Goal: Task Accomplishment & Management: Complete application form

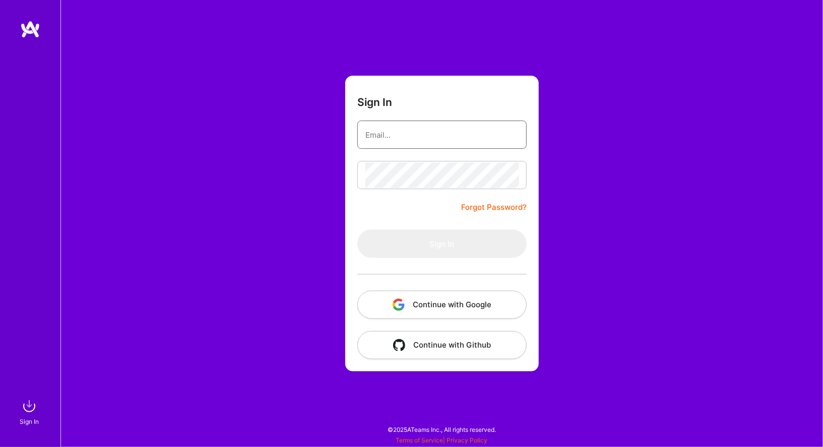
type input "[EMAIL_ADDRESS][DOMAIN_NAME]"
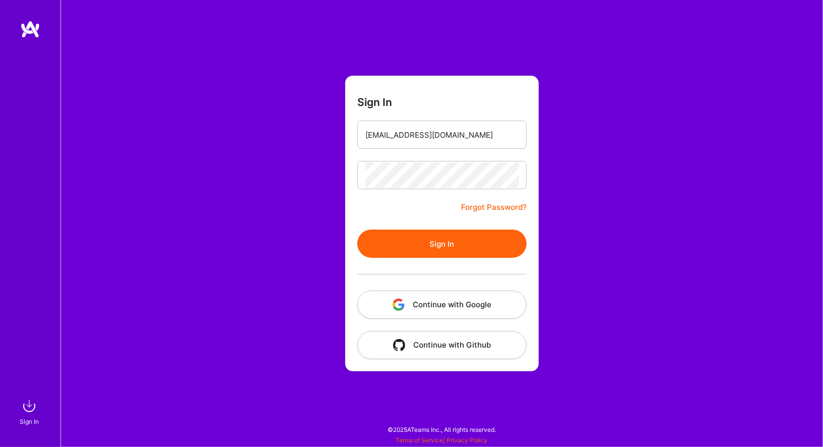
click at [467, 234] on button "Sign In" at bounding box center [441, 243] width 169 height 28
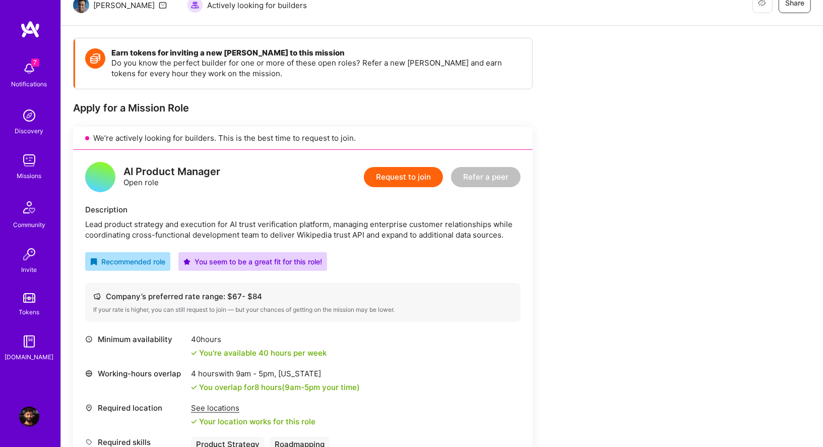
scroll to position [110, 0]
drag, startPoint x: 268, startPoint y: 222, endPoint x: 298, endPoint y: 223, distance: 30.3
click at [298, 223] on div "Lead product strategy and execution for AI trust verification platform, managin…" at bounding box center [303, 228] width 436 height 21
click at [333, 226] on div "Lead product strategy and execution for AI trust verification platform, managin…" at bounding box center [303, 228] width 436 height 21
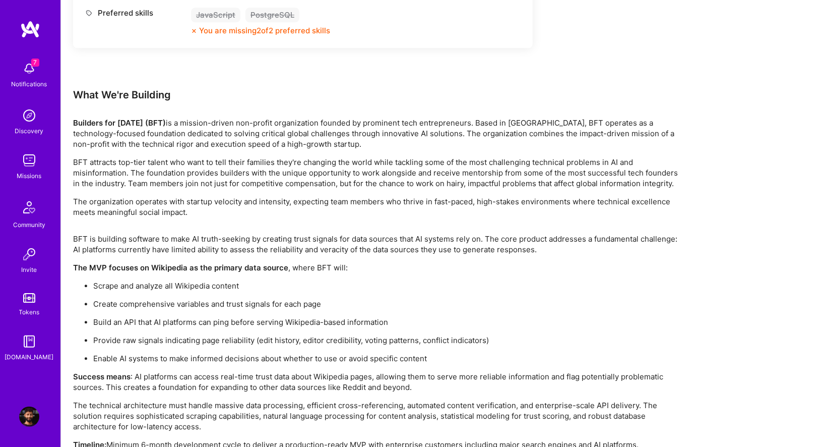
scroll to position [1622, 0]
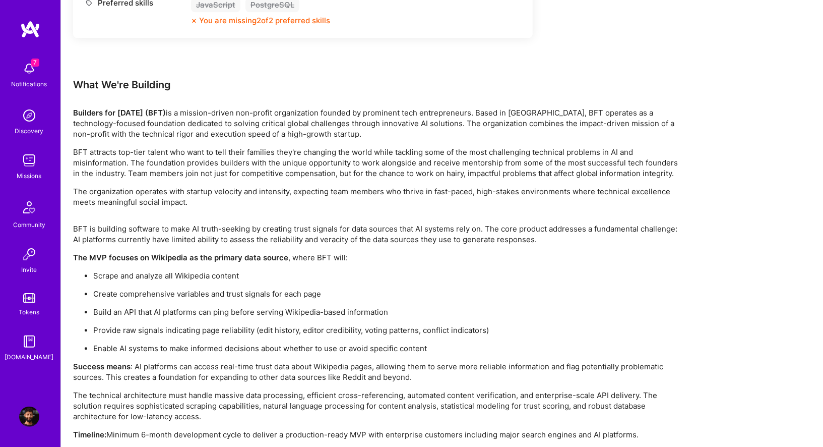
click at [282, 109] on p "Builders for Tomorrow (BFT) is a mission-driven non-profit organization founded…" at bounding box center [375, 123] width 605 height 32
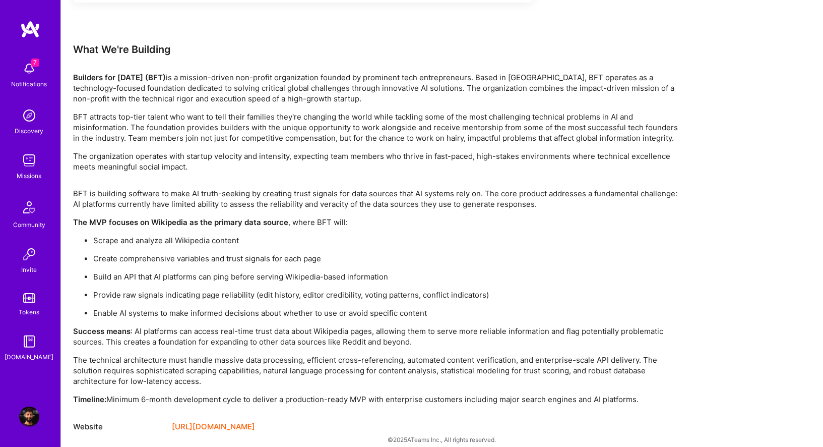
scroll to position [1665, 0]
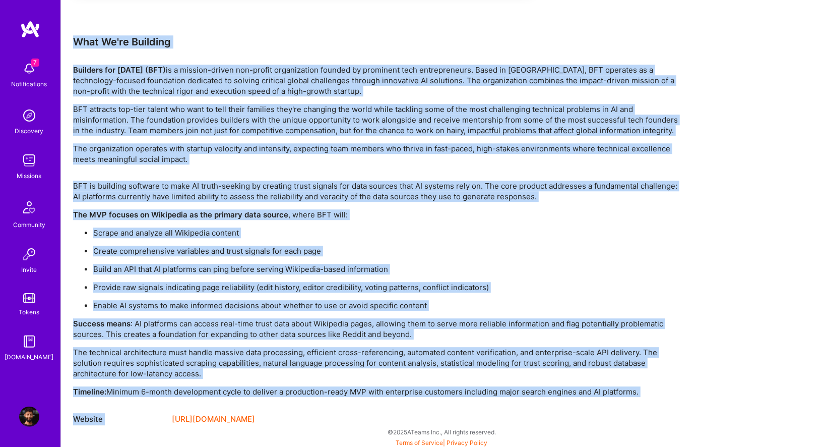
drag, startPoint x: 75, startPoint y: 41, endPoint x: 671, endPoint y: 403, distance: 697.1
copy div "What We're Building Builders for Tomorrow (BFT) is a mission-driven non-profit …"
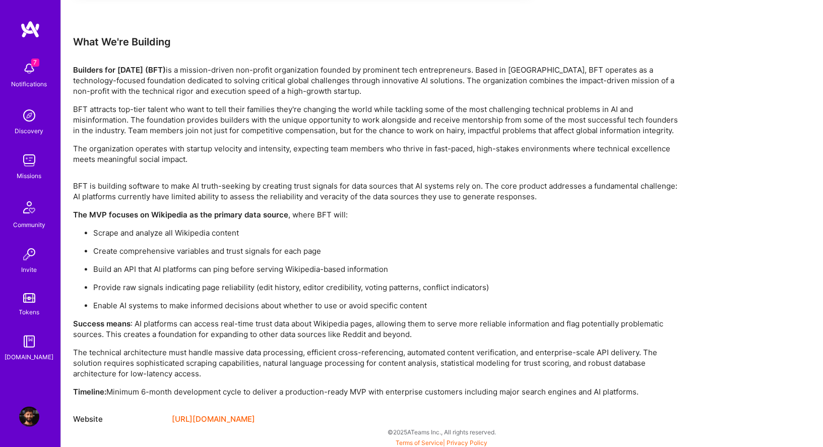
drag, startPoint x: 75, startPoint y: 38, endPoint x: 686, endPoint y: 388, distance: 704.1
copy div "What We're Building Builders for Tomorrow (BFT) is a mission-driven non-profit …"
click at [417, 224] on div "BFT is building software to make AI truth-seeking by creating trust signals for…" at bounding box center [375, 288] width 605 height 216
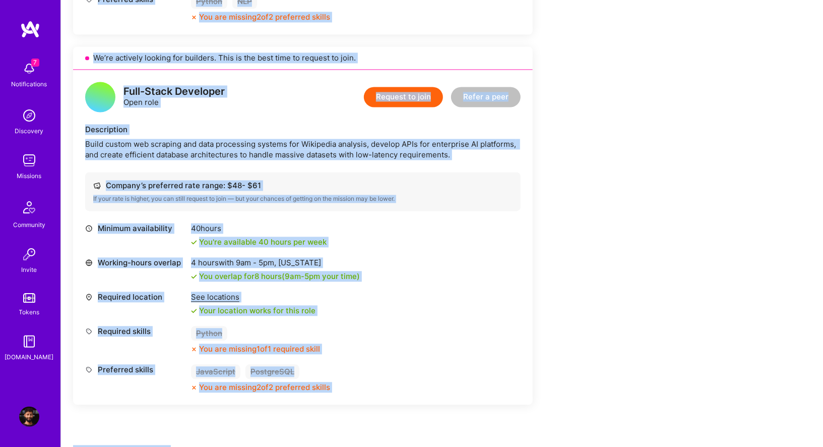
scroll to position [1270, 0]
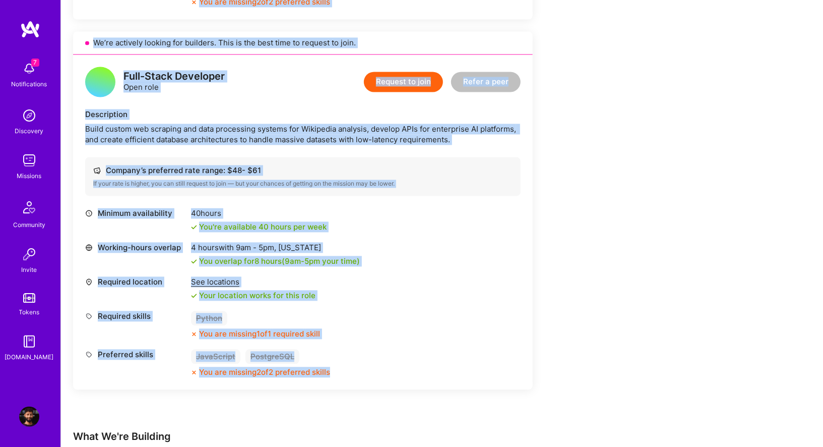
drag, startPoint x: 82, startPoint y: 21, endPoint x: 432, endPoint y: 382, distance: 502.4
copy div "We’re actively looking for builders. This is the best time to request to join. …"
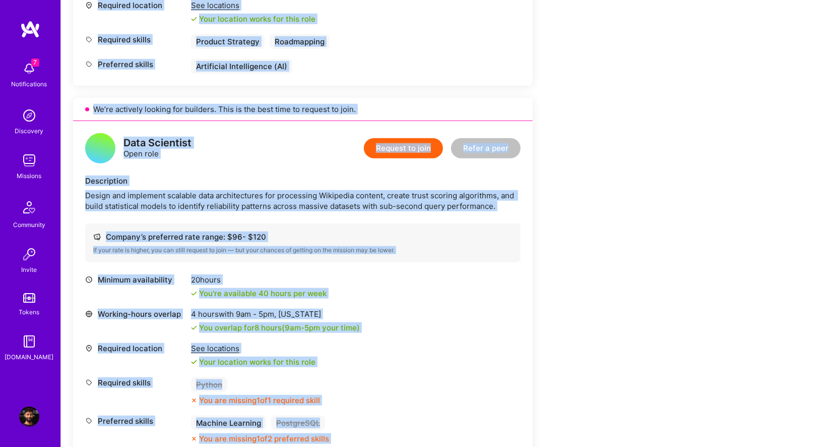
click at [526, 221] on div "Data Scientist Open role Request to join Refer a peer Description Design and im…" at bounding box center [303, 288] width 460 height 335
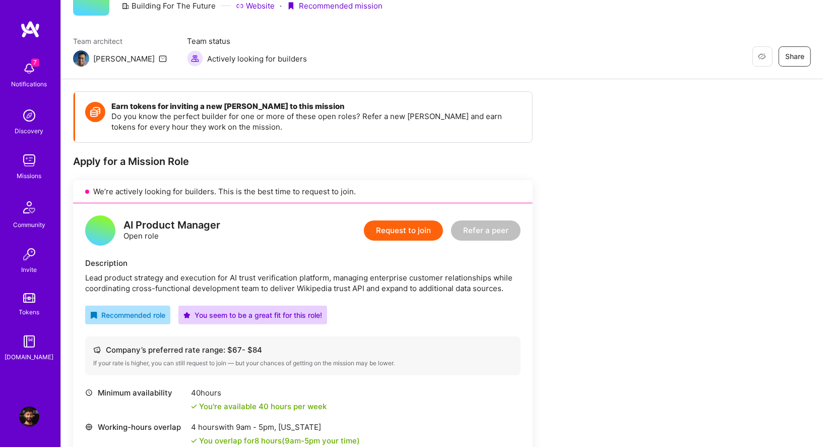
scroll to position [0, 0]
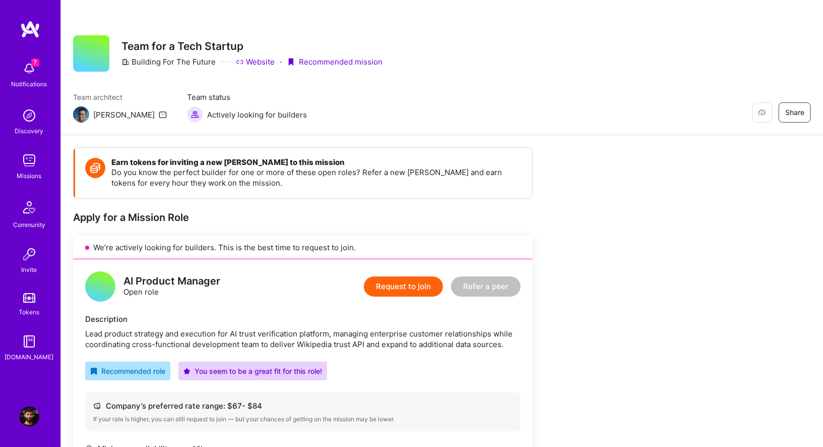
click at [388, 289] on button "Request to join" at bounding box center [403, 286] width 79 height 20
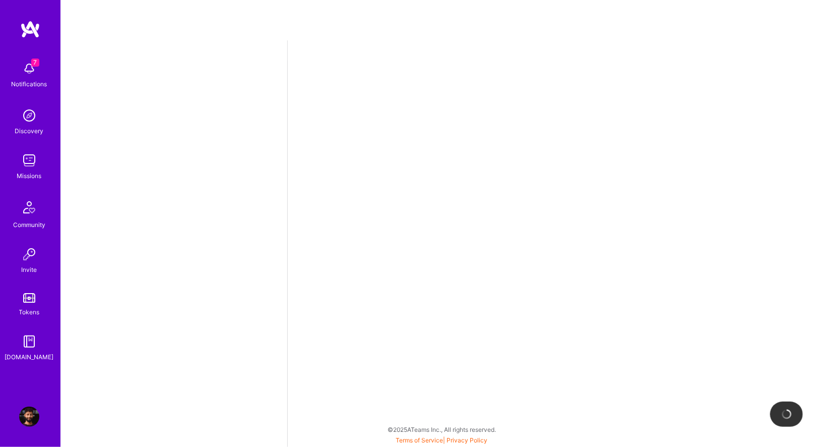
select select "CA"
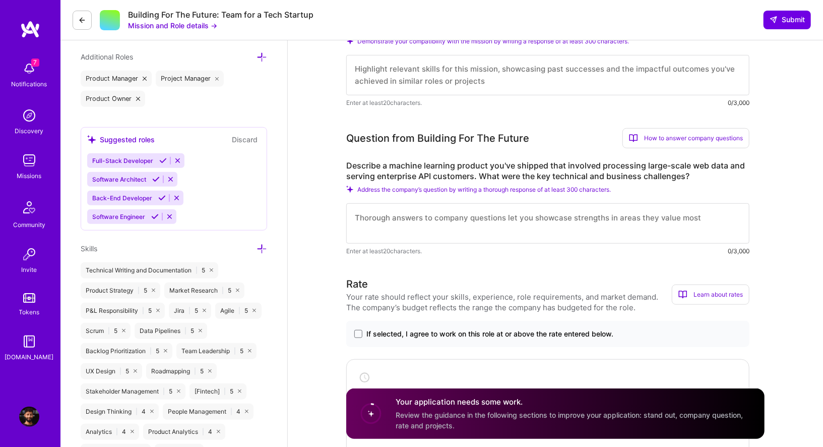
scroll to position [363, 0]
click at [654, 137] on div "How to answer company questions" at bounding box center [686, 137] width 127 height 20
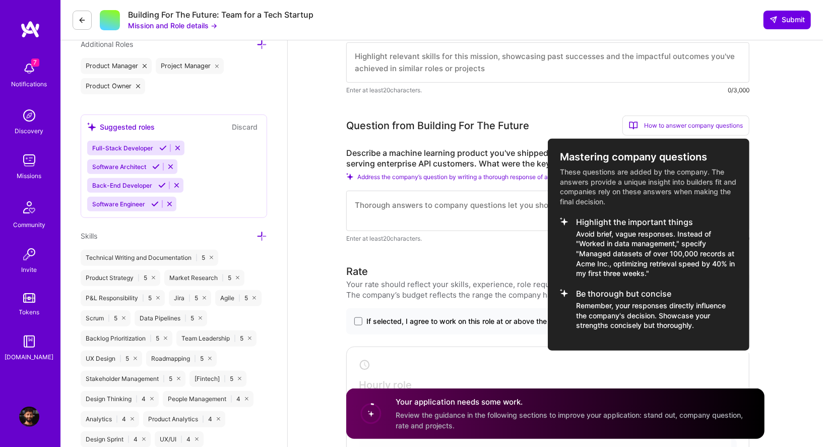
scroll to position [373, 0]
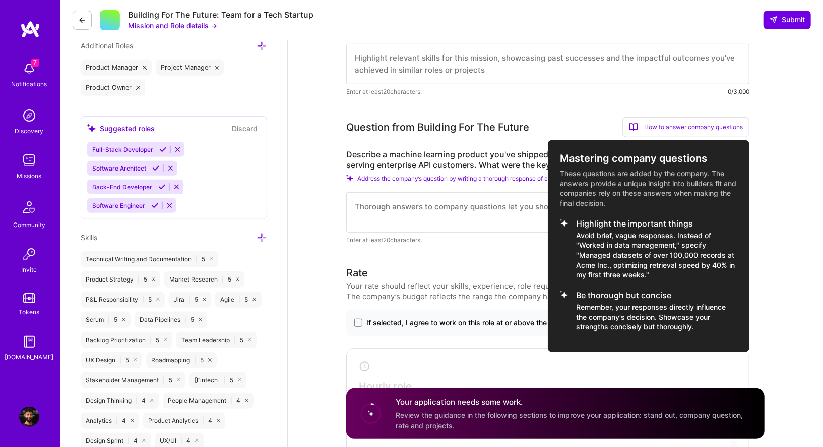
click at [507, 155] on div at bounding box center [411, 223] width 823 height 447
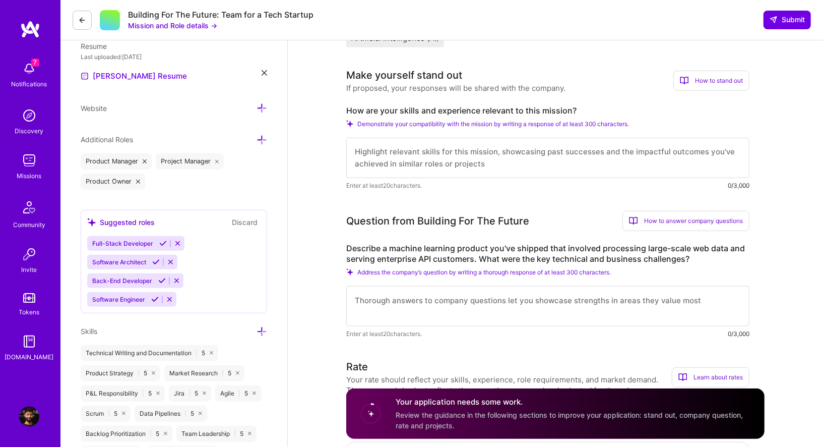
scroll to position [280, 0]
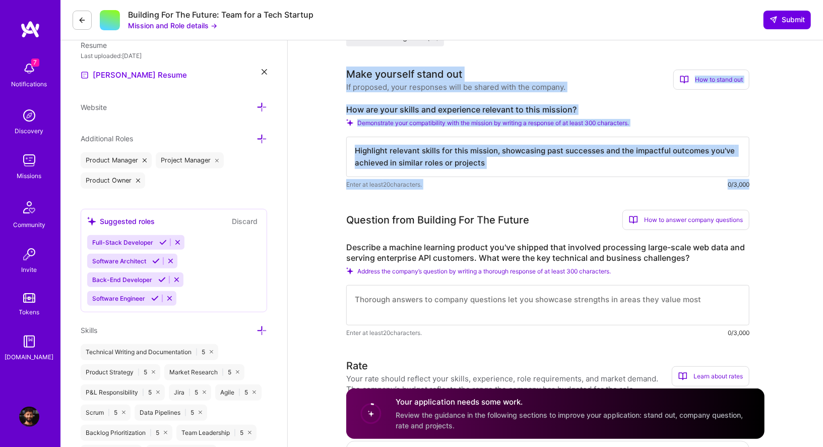
drag, startPoint x: 349, startPoint y: 73, endPoint x: 759, endPoint y: 187, distance: 425.1
copy div "Make yourself stand out If proposed, your responses will be shared with the com…"
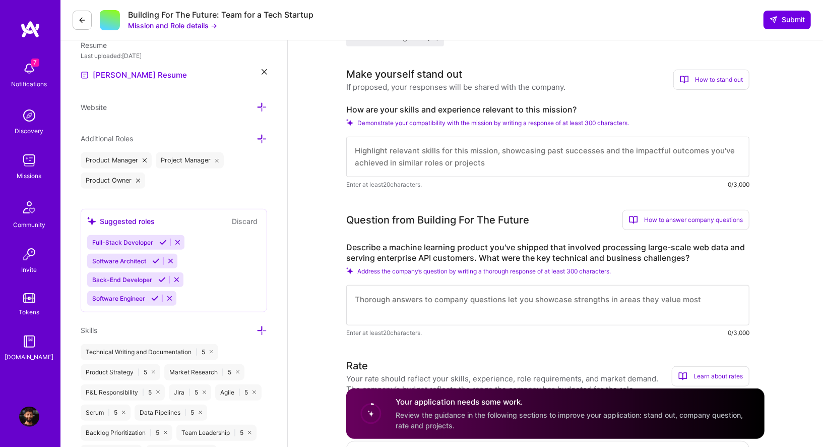
scroll to position [0, 0]
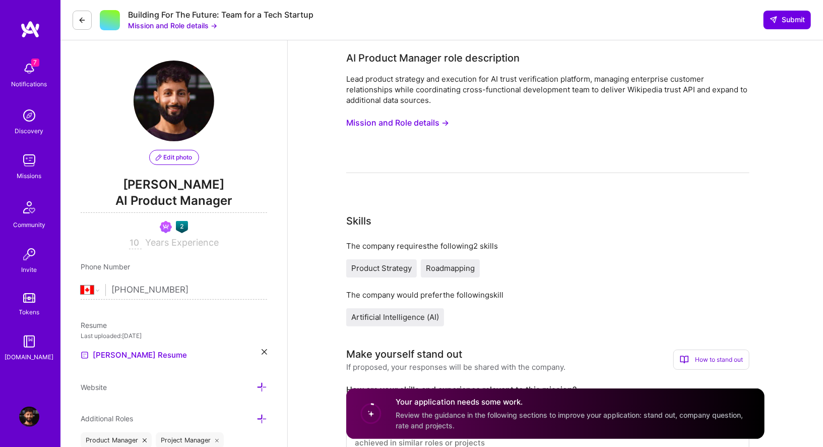
click at [422, 118] on button "Mission and Role details →" at bounding box center [397, 122] width 103 height 19
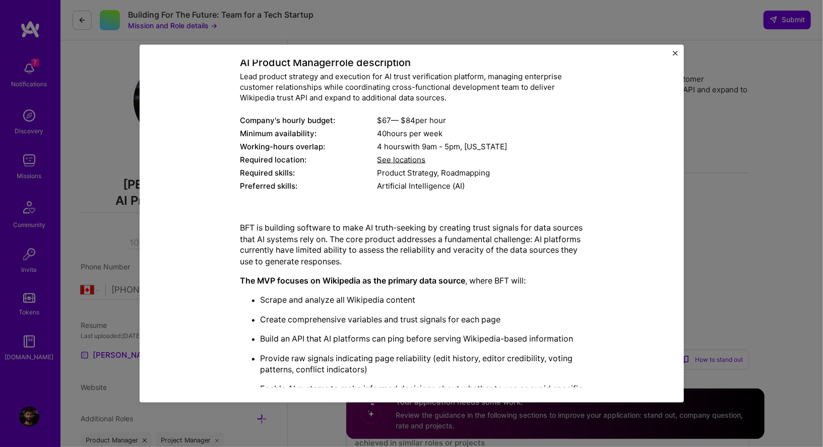
scroll to position [248, 0]
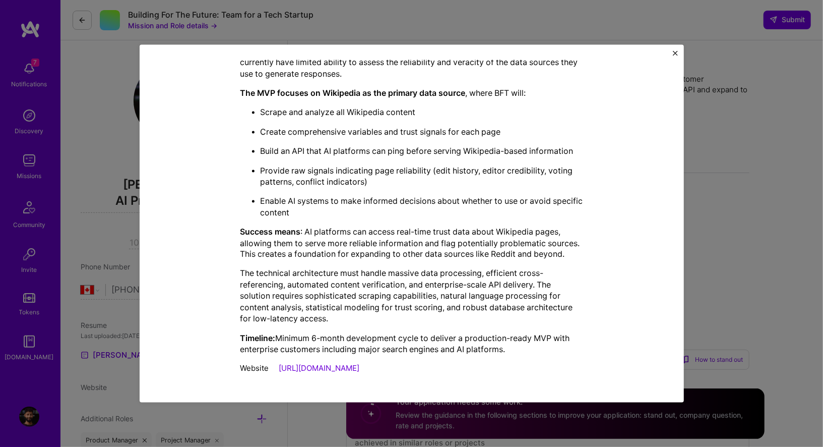
click at [313, 371] on link "https://bftf.us/" at bounding box center [319, 369] width 81 height 10
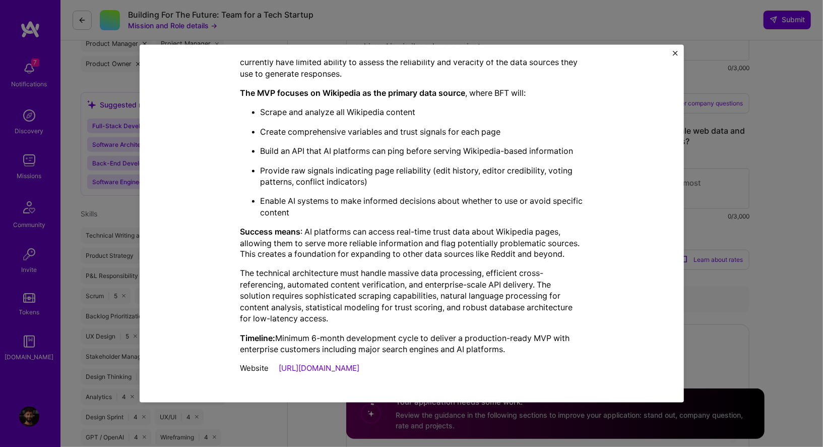
click at [674, 53] on img "Close" at bounding box center [675, 53] width 5 height 5
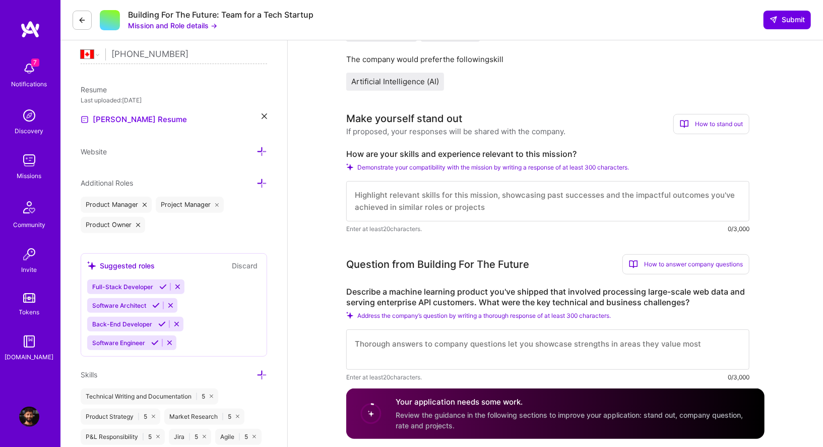
scroll to position [251, 0]
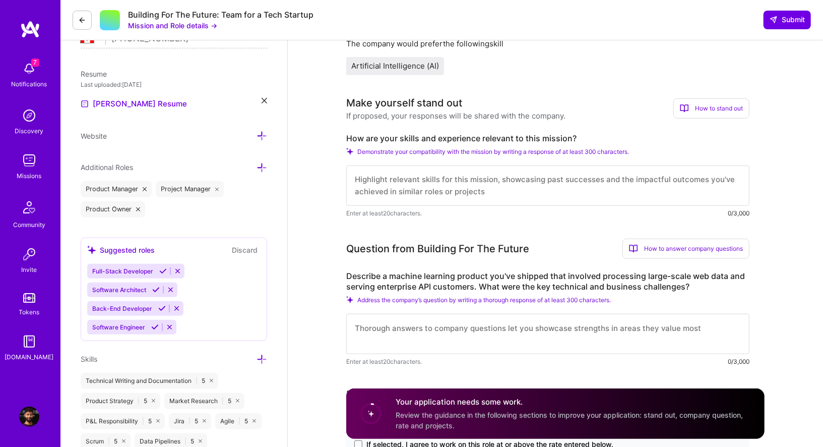
click at [386, 179] on textarea at bounding box center [547, 185] width 403 height 40
paste textarea "My work has focused on making messy data usable and reliable — the same challen…"
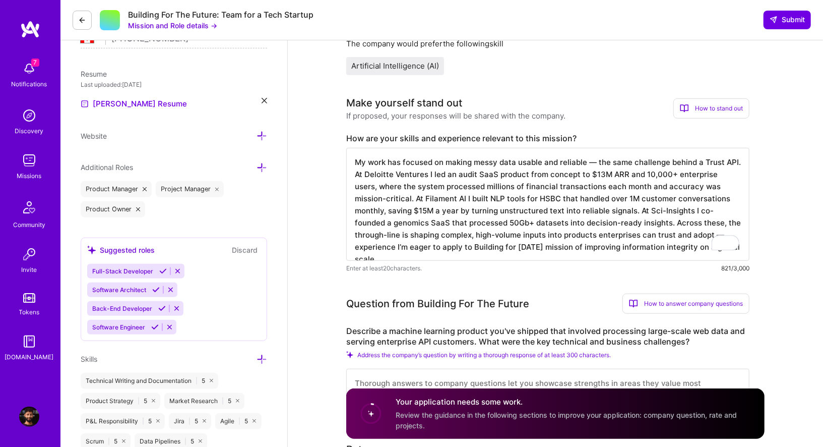
scroll to position [216, 0]
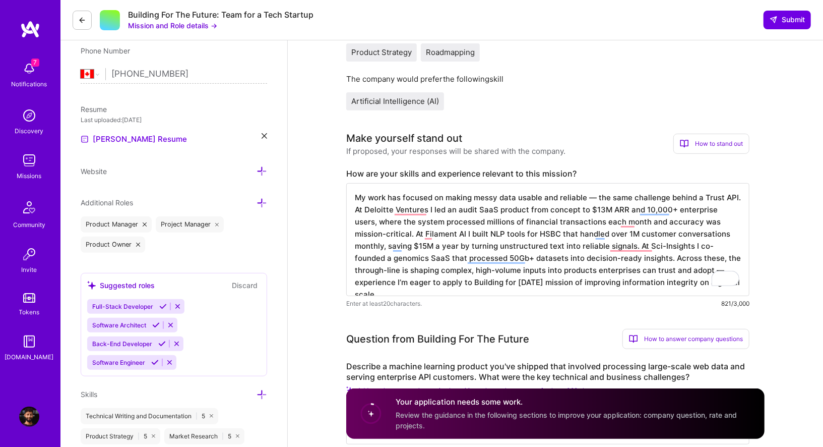
click at [589, 195] on textarea "My work has focused on making messy data usable and reliable — the same challen…" at bounding box center [547, 239] width 403 height 113
click at [730, 196] on textarea "My work has focused on making messy data usable and reliable - the same challen…" at bounding box center [547, 239] width 403 height 113
click at [731, 198] on textarea "My work has focused on making messy data usable and reliable - the same challen…" at bounding box center [547, 239] width 403 height 113
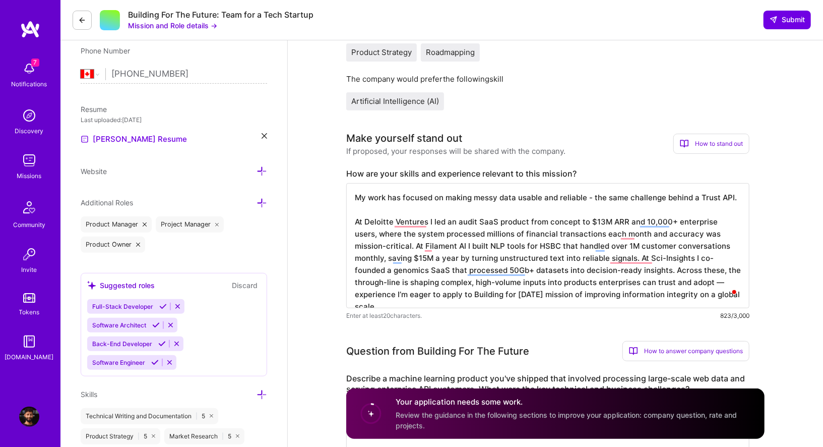
drag, startPoint x: 355, startPoint y: 220, endPoint x: 365, endPoint y: 220, distance: 9.6
click at [365, 220] on textarea "My work has focused on making messy data usable and reliable - the same challen…" at bounding box center [547, 245] width 403 height 125
click at [429, 220] on textarea "My work has focused on making messy data usable and reliable - the same challen…" at bounding box center [547, 245] width 403 height 125
click at [393, 245] on textarea "My work has focused on making messy data usable and reliable - the same challen…" at bounding box center [547, 245] width 403 height 125
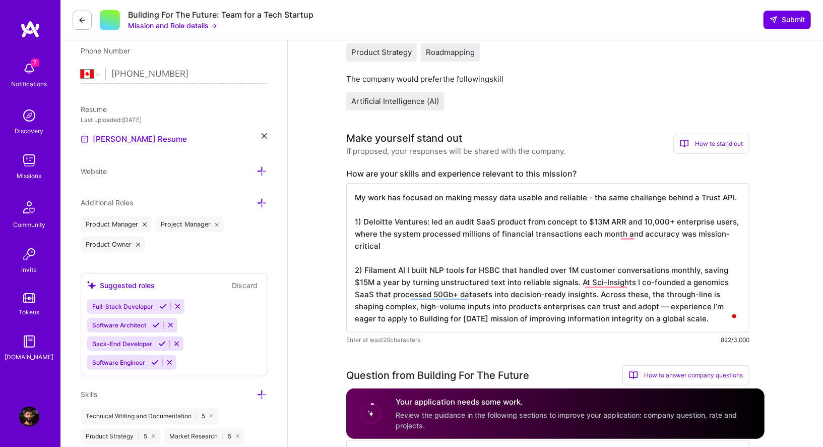
click at [403, 271] on textarea "My work has focused on making messy data usable and reliable - the same challen…" at bounding box center [547, 257] width 403 height 149
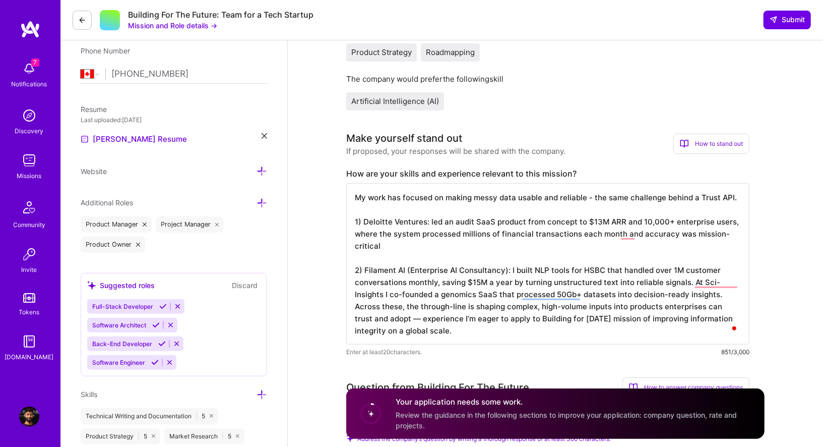
click at [512, 270] on textarea "My work has focused on making messy data usable and reliable - the same challen…" at bounding box center [547, 263] width 403 height 161
click at [687, 282] on textarea "My work has focused on making messy data usable and reliable - the same challen…" at bounding box center [547, 263] width 403 height 161
drag, startPoint x: 522, startPoint y: 281, endPoint x: 679, endPoint y: 282, distance: 157.3
click at [680, 282] on textarea "My work has focused on making messy data usable and reliable - the same challen…" at bounding box center [547, 263] width 403 height 161
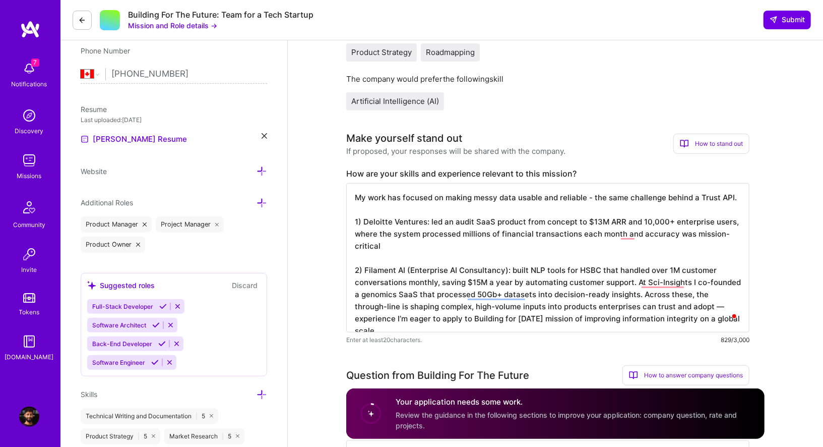
click at [519, 281] on textarea "My work has focused on making messy data usable and reliable - the same challen…" at bounding box center [547, 257] width 403 height 149
click at [544, 281] on textarea "My work has focused on making messy data usable and reliable - the same challen…" at bounding box center [547, 257] width 403 height 149
click at [622, 281] on textarea "My work has focused on making messy data usable and reliable - the same challen…" at bounding box center [547, 257] width 403 height 149
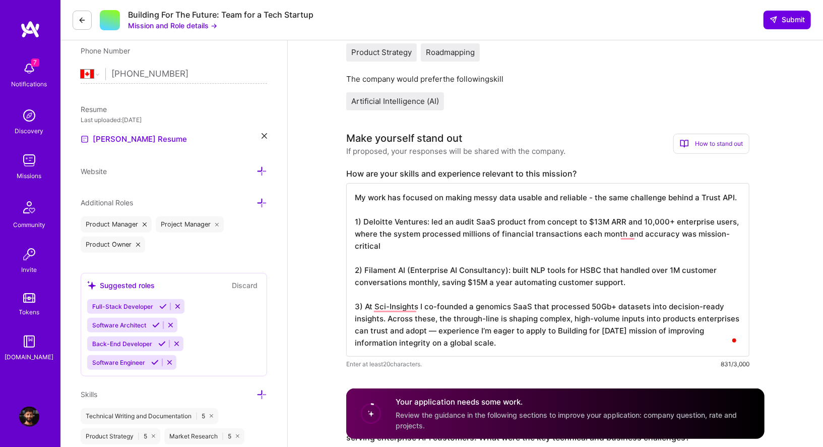
click at [374, 305] on textarea "My work has focused on making messy data usable and reliable - the same challen…" at bounding box center [547, 269] width 403 height 173
click at [383, 304] on textarea "My work has focused on making messy data usable and reliable - the same challen…" at bounding box center [547, 269] width 403 height 173
click at [407, 308] on textarea "My work has focused on making messy data usable and reliable - the same challen…" at bounding box center [547, 269] width 403 height 173
click at [434, 305] on textarea "My work has focused on making messy data usable and reliable - the same challen…" at bounding box center [547, 269] width 403 height 173
click at [445, 306] on textarea "My work has focused on making messy data usable and reliable - the same challen…" at bounding box center [547, 269] width 403 height 173
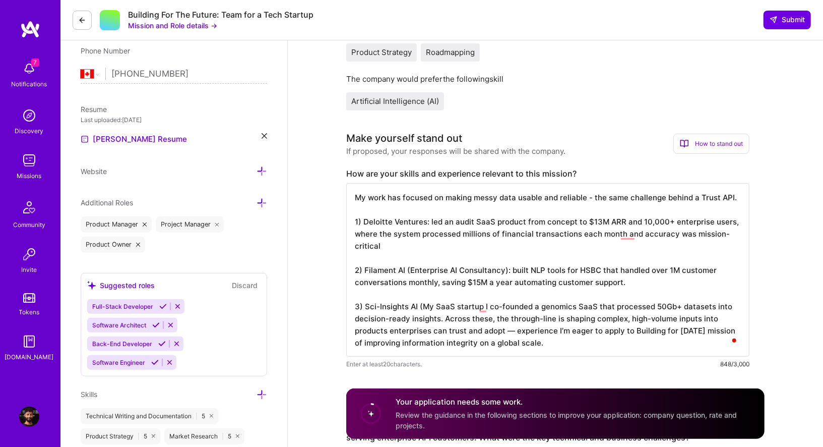
click at [445, 306] on textarea "My work has focused on making messy data usable and reliable - the same challen…" at bounding box center [547, 269] width 403 height 173
click at [459, 303] on textarea "My work has focused on making messy data usable and reliable - the same challen…" at bounding box center [547, 269] width 403 height 173
click at [472, 308] on textarea "My work has focused on making messy data usable and reliable - the same challen…" at bounding box center [547, 269] width 403 height 173
drag, startPoint x: 706, startPoint y: 304, endPoint x: 375, endPoint y: 319, distance: 331.1
click at [375, 319] on textarea "My work has focused on making messy data usable and reliable - the same challen…" at bounding box center [547, 269] width 403 height 173
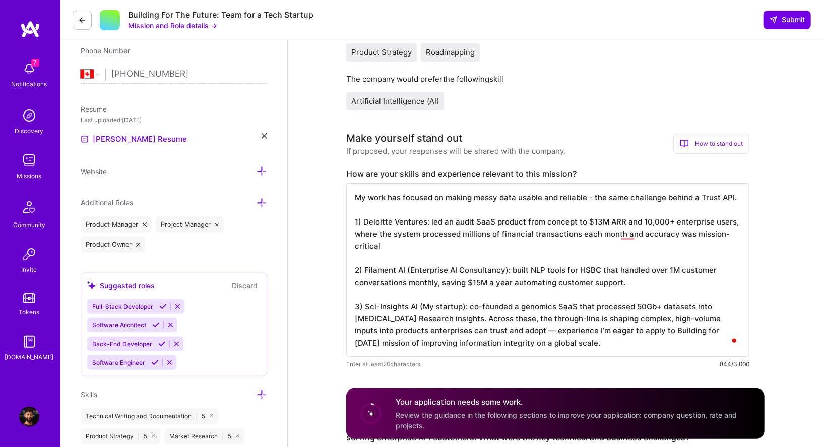
click at [423, 318] on textarea "My work has focused on making messy data usable and reliable - the same challen…" at bounding box center [547, 269] width 403 height 173
click at [693, 309] on textarea "My work has focused on making messy data usable and reliable - the same challen…" at bounding box center [547, 269] width 403 height 173
click at [398, 316] on textarea "My work has focused on making messy data usable and reliable - the same challen…" at bounding box center [547, 269] width 403 height 173
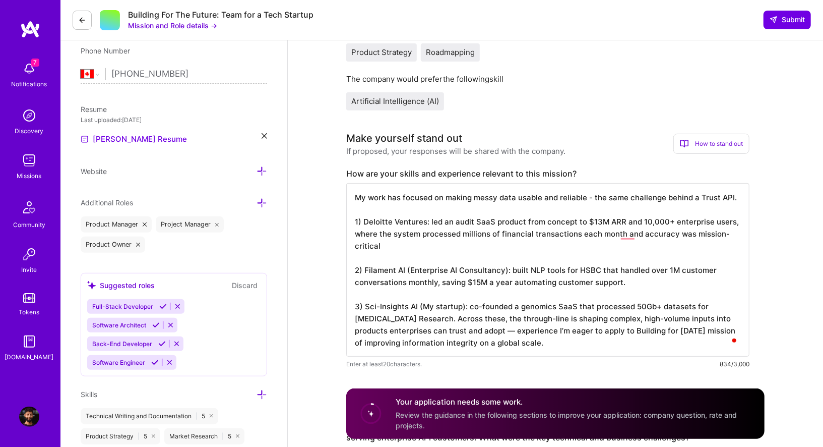
click at [392, 317] on textarea "My work has focused on making messy data usable and reliable - the same challen…" at bounding box center [547, 269] width 403 height 173
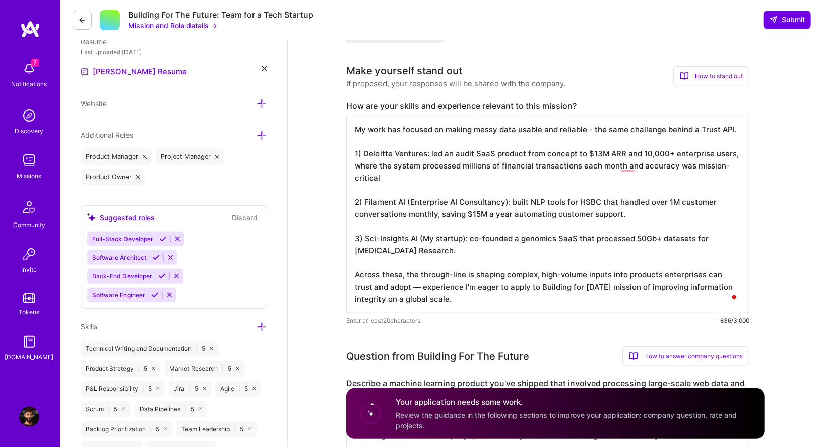
scroll to position [285, 0]
drag, startPoint x: 402, startPoint y: 284, endPoint x: 388, endPoint y: 284, distance: 13.6
click at [388, 284] on textarea "My work has focused on making messy data usable and reliable - the same challen…" at bounding box center [547, 213] width 403 height 198
click at [400, 285] on textarea "My work has focused on making messy data usable and reliable - the same challen…" at bounding box center [547, 213] width 403 height 198
drag, startPoint x: 442, startPoint y: 285, endPoint x: 390, endPoint y: 285, distance: 51.9
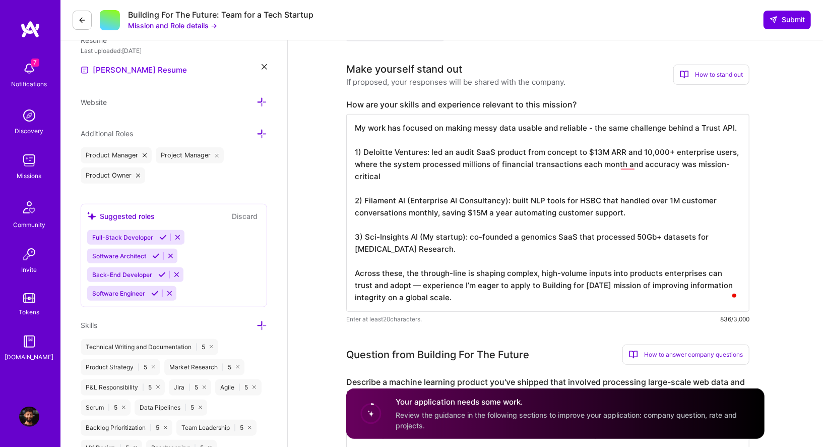
click at [390, 285] on textarea "My work has focused on making messy data usable and reliable - the same challen…" at bounding box center [547, 213] width 403 height 198
click at [395, 285] on textarea "My work has focused on making messy data usable and reliable - the same challen…" at bounding box center [547, 213] width 403 height 198
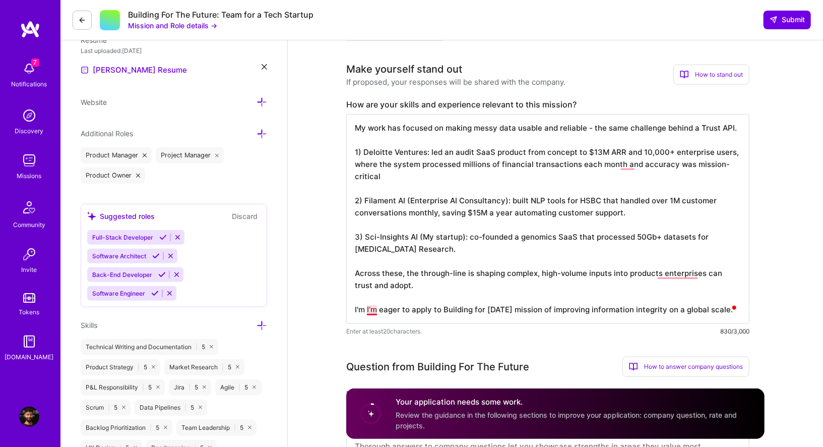
click at [372, 309] on textarea "My work has focused on making messy data usable and reliable - the same challen…" at bounding box center [547, 219] width 403 height 210
click at [367, 308] on textarea "My work has focused on making messy data usable and reliable - the same challen…" at bounding box center [547, 219] width 403 height 210
drag, startPoint x: 367, startPoint y: 308, endPoint x: 428, endPoint y: 308, distance: 61.0
click at [428, 308] on textarea "My work has focused on making messy data usable and reliable - the same challen…" at bounding box center [547, 219] width 403 height 210
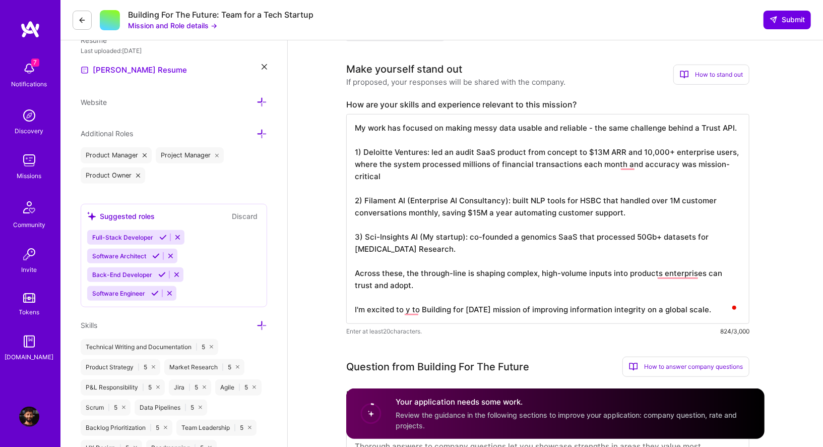
click at [407, 306] on textarea "My work has focused on making messy data usable and reliable - the same challen…" at bounding box center [547, 219] width 403 height 210
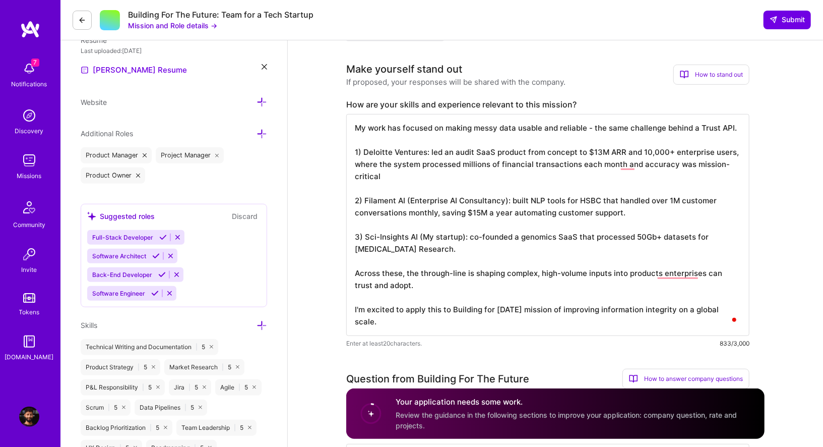
click at [448, 307] on textarea "My work has focused on making messy data usable and reliable - the same challen…" at bounding box center [547, 225] width 403 height 222
click at [565, 310] on textarea "My work has focused on making messy data usable and reliable - the same challen…" at bounding box center [547, 225] width 403 height 222
click at [500, 309] on textarea "My work has focused on making messy data usable and reliable - the same challen…" at bounding box center [547, 225] width 403 height 222
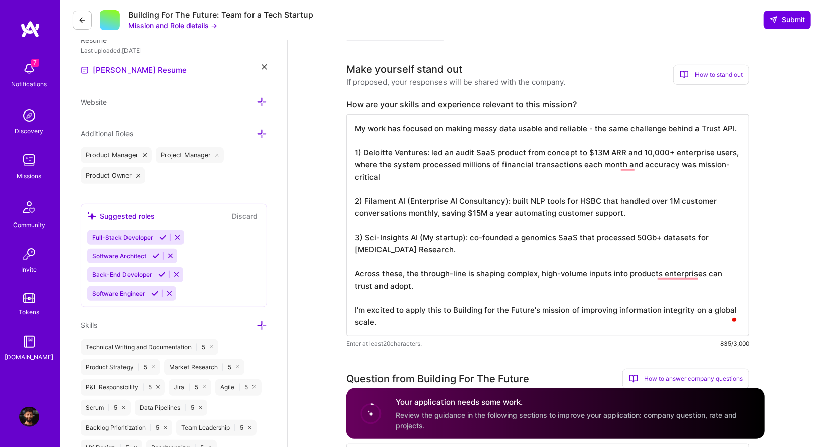
click at [484, 309] on textarea "My work has focused on making messy data usable and reliable - the same challen…" at bounding box center [547, 225] width 403 height 222
click at [496, 309] on textarea "My work has focused on making messy data usable and reliable - the same challen…" at bounding box center [547, 225] width 403 height 222
click at [499, 312] on textarea "My work has focused on making messy data usable and reliable - the same challen…" at bounding box center [547, 225] width 403 height 222
click at [529, 315] on textarea "My work has focused on making messy data usable and reliable - the same challen…" at bounding box center [547, 225] width 403 height 222
click at [366, 307] on textarea "My work has focused on making messy data usable and reliable - the same challen…" at bounding box center [547, 225] width 403 height 222
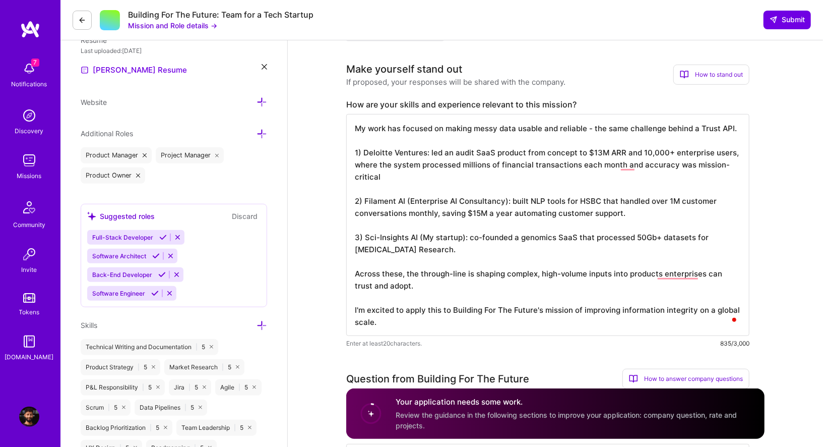
click at [366, 307] on textarea "My work has focused on making messy data usable and reliable - the same challen…" at bounding box center [547, 225] width 403 height 222
click at [374, 308] on textarea "My work has focused on making messy data usable and reliable - the same challen…" at bounding box center [547, 225] width 403 height 222
click at [439, 306] on textarea "My work has focused on making messy data usable and reliable - the same challen…" at bounding box center [547, 225] width 403 height 222
click at [450, 310] on textarea "My work has focused on making messy data usable and reliable - the same challen…" at bounding box center [547, 225] width 403 height 222
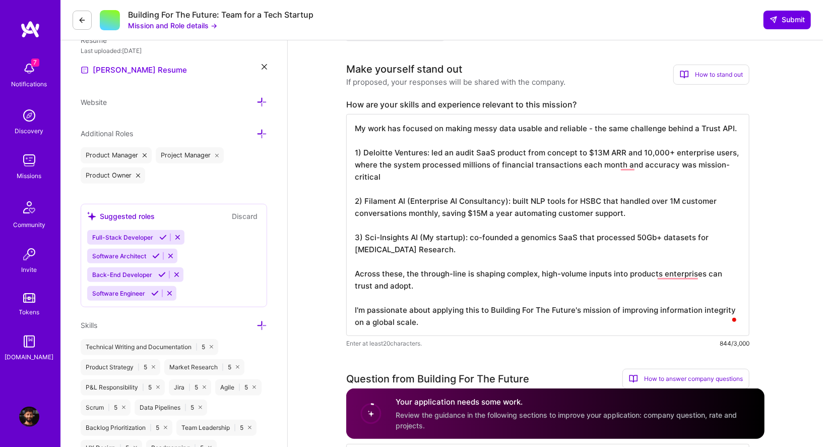
click at [479, 330] on textarea "My work has focused on making messy data usable and reliable - the same challen…" at bounding box center [547, 225] width 403 height 222
click at [672, 313] on textarea "My work has focused on making messy data usable and reliable - the same challen…" at bounding box center [547, 225] width 403 height 222
click at [708, 308] on textarea "My work has focused on making messy data usable and reliable - the same challen…" at bounding box center [547, 225] width 403 height 222
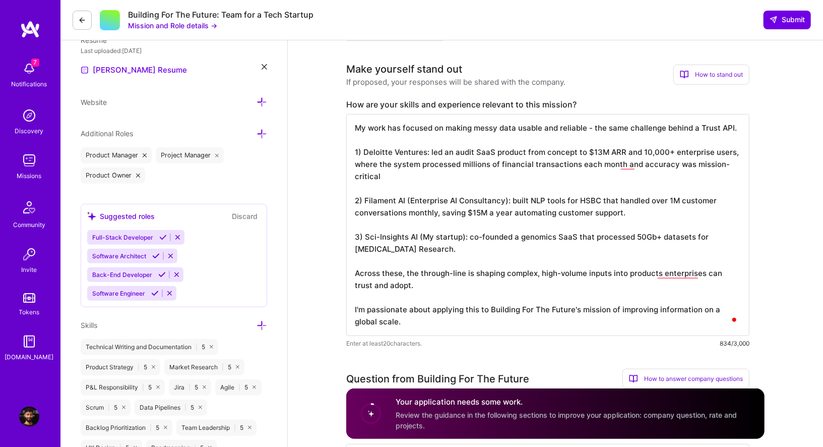
click at [652, 310] on textarea "My work has focused on making messy data usable and reliable - the same challen…" at bounding box center [547, 225] width 403 height 222
drag, startPoint x: 724, startPoint y: 309, endPoint x: 728, endPoint y: 325, distance: 16.1
click at [728, 325] on textarea "My work has focused on making messy data usable and reliable - the same challen…" at bounding box center [547, 225] width 403 height 222
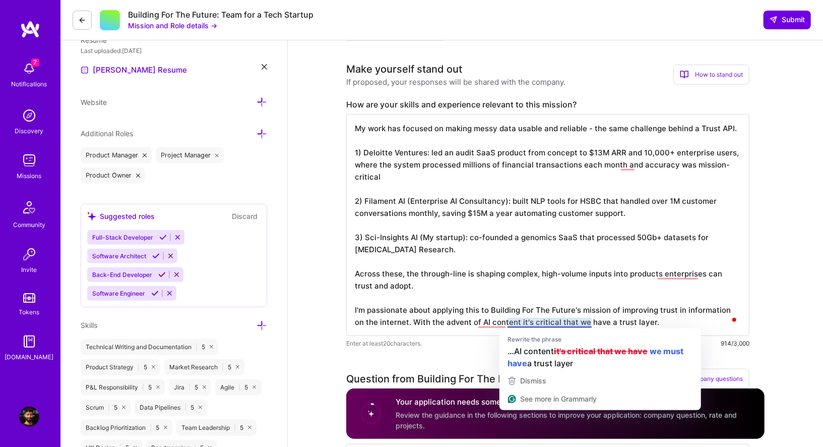
click at [530, 323] on textarea "My work has focused on making messy data usable and reliable - the same challen…" at bounding box center [547, 225] width 403 height 222
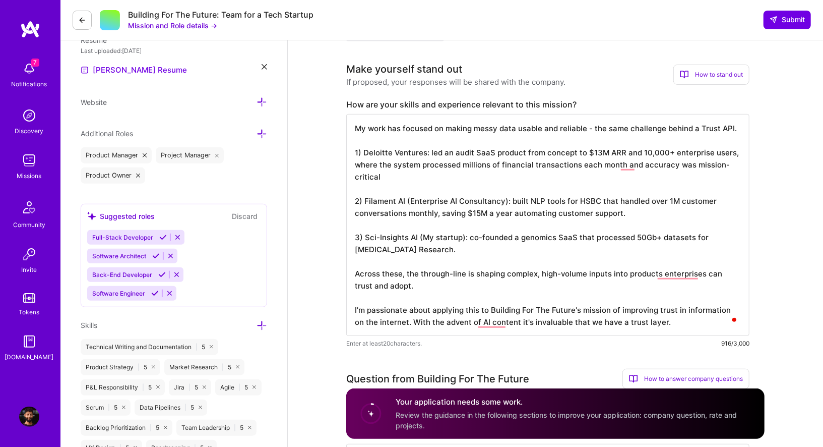
click at [657, 322] on textarea "My work has focused on making messy data usable and reliable - the same challen…" at bounding box center [547, 225] width 403 height 222
click at [449, 321] on textarea "My work has focused on making messy data usable and reliable - the same challen…" at bounding box center [547, 225] width 403 height 222
drag, startPoint x: 485, startPoint y: 319, endPoint x: 433, endPoint y: 320, distance: 51.9
click at [433, 320] on textarea "My work has focused on making messy data usable and reliable - the same challen…" at bounding box center [547, 225] width 403 height 222
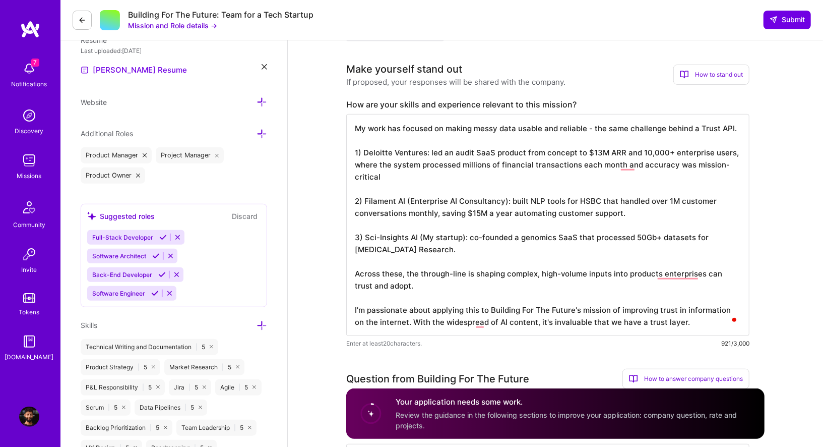
drag, startPoint x: 402, startPoint y: 323, endPoint x: 672, endPoint y: 325, distance: 270.2
click at [672, 325] on textarea "My work has focused on making messy data usable and reliable - the same challen…" at bounding box center [547, 225] width 403 height 222
type textarea "My work has focused on making messy data usable and reliable - the same challen…"
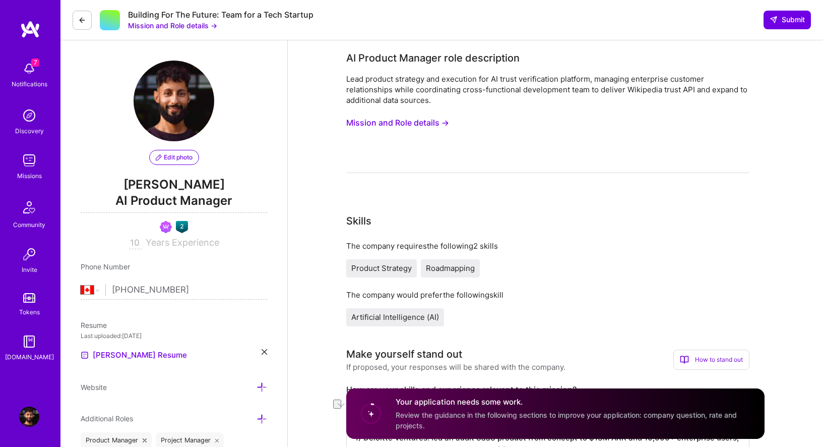
select select "CA"
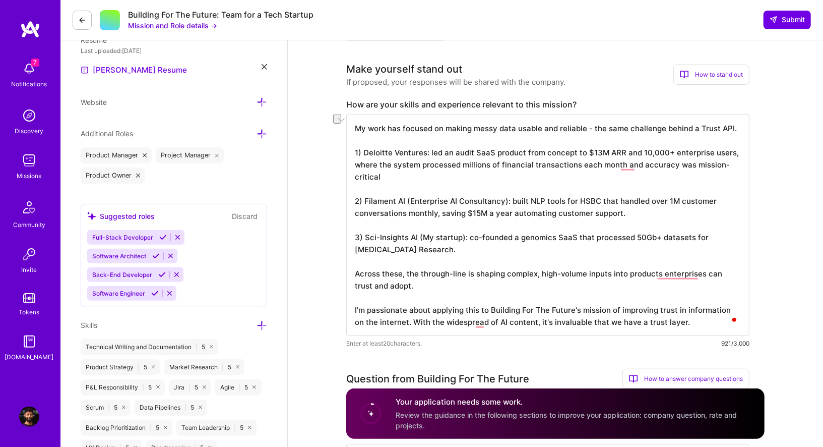
click at [460, 326] on textarea "My work has focused on making messy data usable and reliable - the same challen…" at bounding box center [547, 225] width 403 height 222
drag, startPoint x: 401, startPoint y: 320, endPoint x: 524, endPoint y: 319, distance: 123.0
click at [524, 319] on textarea "My work has focused on making messy data usable and reliable - the same challen…" at bounding box center [547, 225] width 403 height 222
paste textarea "is writing half the internet now"
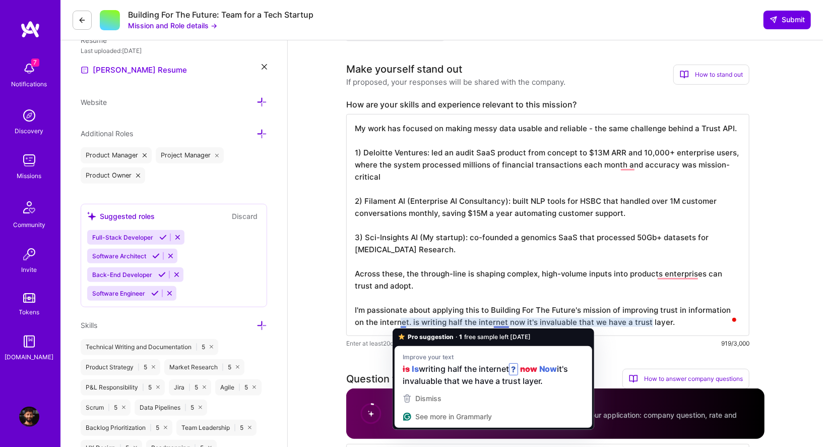
click at [400, 323] on textarea "My work has focused on making messy data usable and reliable - the same challen…" at bounding box center [547, 225] width 403 height 222
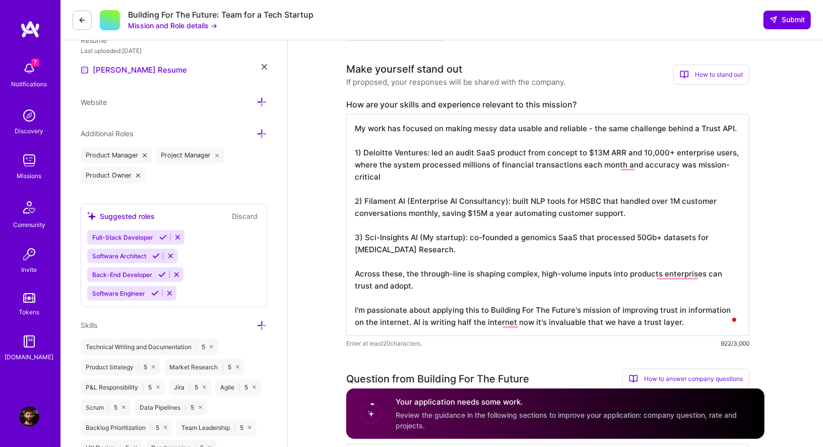
click at [521, 320] on textarea "My work has focused on making messy data usable and reliable - the same challen…" at bounding box center [547, 225] width 403 height 222
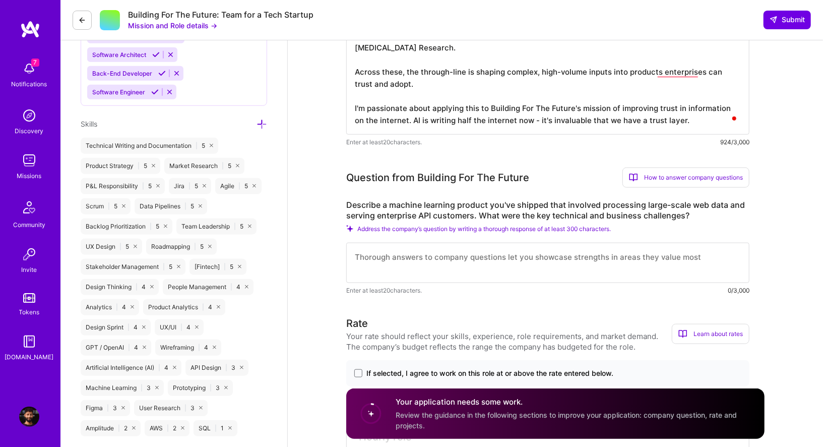
type textarea "My work has focused on making messy data usable and reliable - the same challen…"
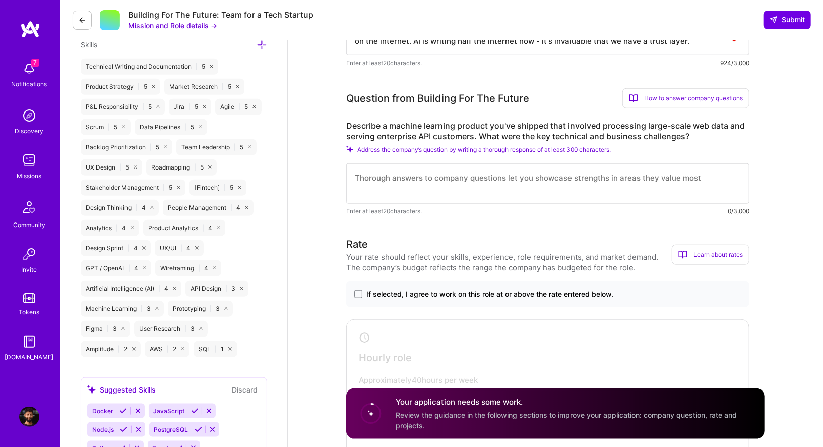
scroll to position [574, 0]
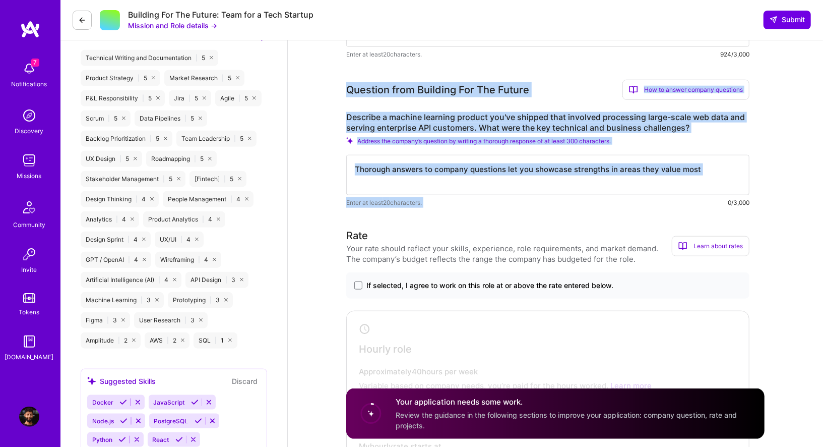
drag, startPoint x: 348, startPoint y: 93, endPoint x: 730, endPoint y: 196, distance: 395.3
click at [730, 196] on div "Question from Building For The Future How to answer company questions Mastering…" at bounding box center [547, 144] width 403 height 128
copy div "Question from Building For The Future How to answer company questions Mastering…"
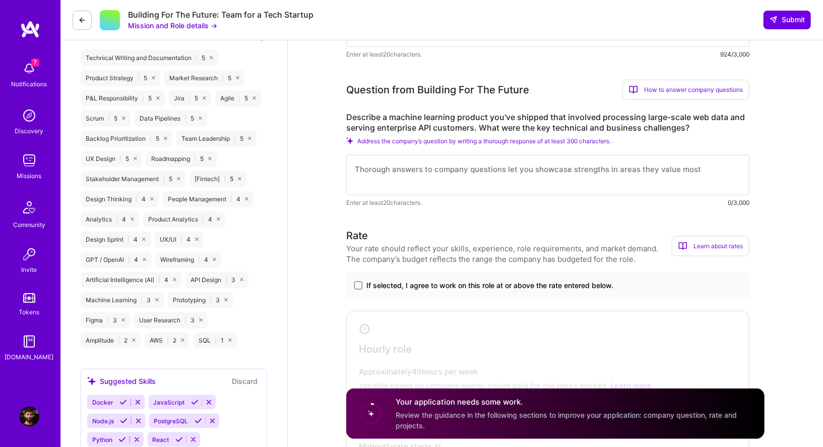
click at [358, 286] on span at bounding box center [358, 285] width 8 height 8
click at [0, 0] on input "If selected, I agree to work on this role at or above the rate entered below." at bounding box center [0, 0] width 0 height 0
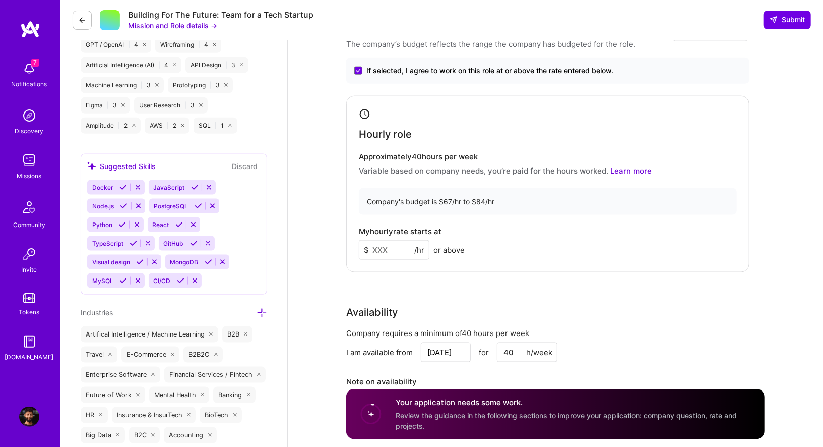
scroll to position [790, 0]
click at [405, 248] on input at bounding box center [394, 248] width 71 height 20
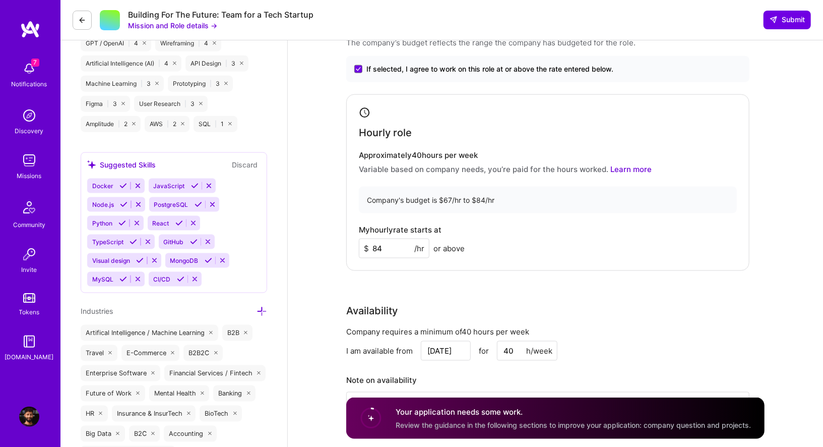
type input "84"
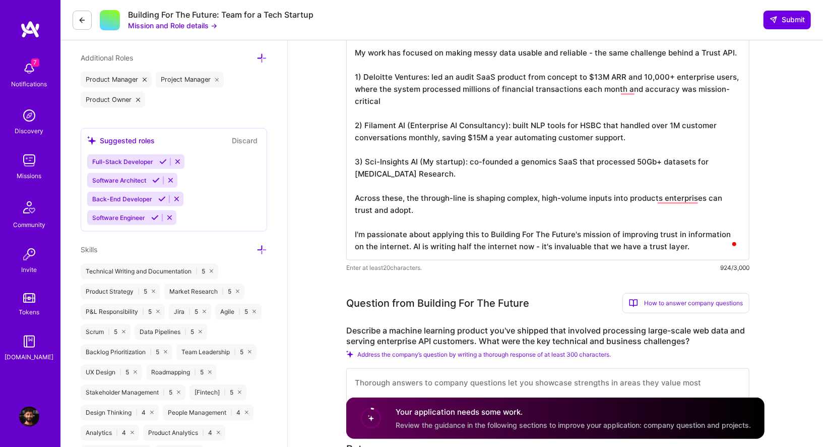
scroll to position [1, 0]
drag, startPoint x: 354, startPoint y: 51, endPoint x: 625, endPoint y: 300, distance: 367.2
click at [479, 306] on div "Question from Building For The Future" at bounding box center [437, 302] width 183 height 15
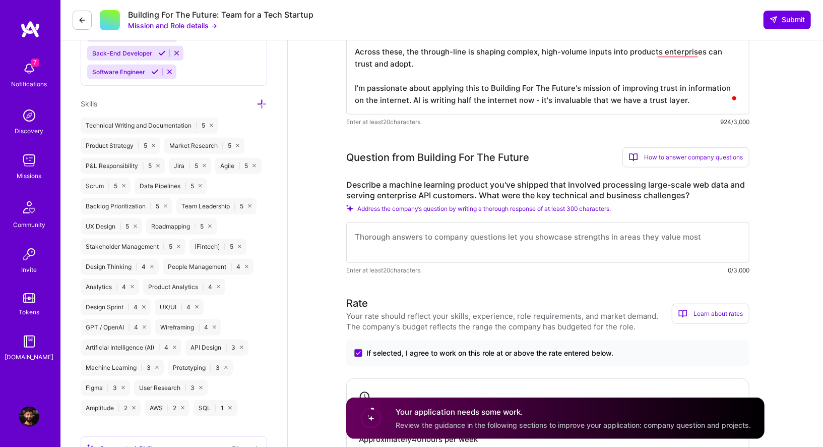
scroll to position [522, 0]
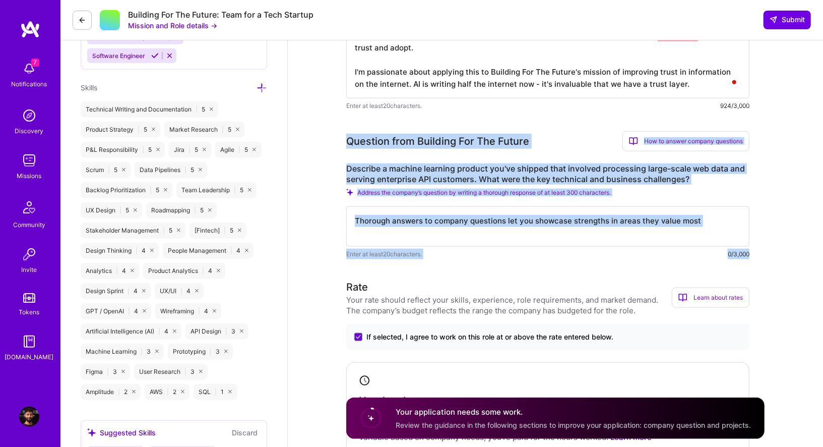
drag, startPoint x: 347, startPoint y: 142, endPoint x: 756, endPoint y: 257, distance: 424.1
copy div "Question from Building For The Future How to answer company questions Mastering…"
click at [471, 247] on div "Enter at least 20 characters. 0/3,000" at bounding box center [547, 232] width 403 height 53
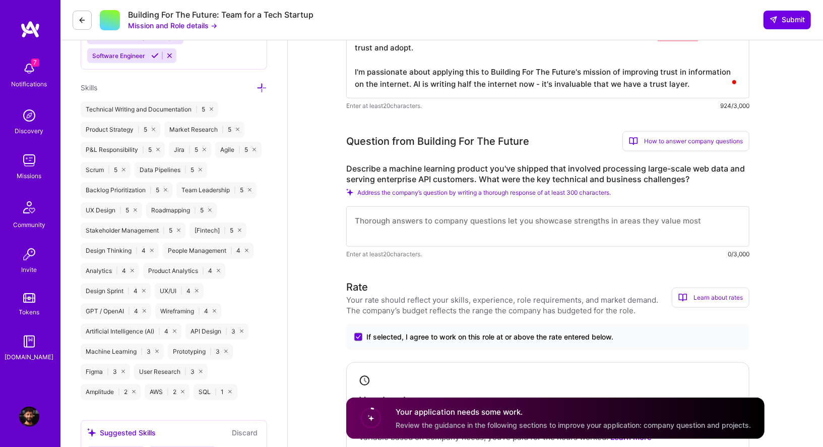
click at [450, 229] on textarea at bounding box center [547, 226] width 403 height 40
paste textarea "At Demand Inc I led a sales AI product that processed 250M+ web-sourced data po…"
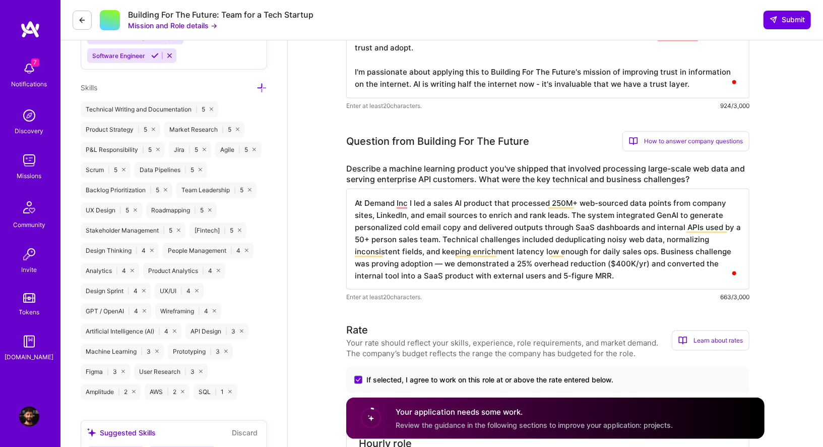
click at [425, 259] on textarea "At Demand Inc I led a sales AI product that processed 250M+ web-sourced data po…" at bounding box center [547, 239] width 403 height 101
click at [703, 264] on textarea "At Demand Inc I led a sales AI product that processed 250M+ web-sourced data po…" at bounding box center [547, 239] width 403 height 101
drag, startPoint x: 641, startPoint y: 264, endPoint x: 725, endPoint y: 261, distance: 84.8
click at [725, 261] on textarea "At Demand Inc I led a sales AI product that processed 250M+ web-sourced data po…" at bounding box center [547, 239] width 403 height 101
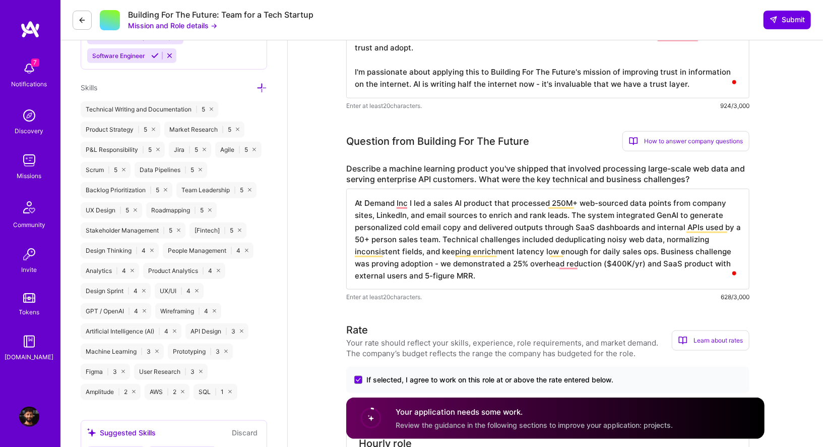
drag, startPoint x: 622, startPoint y: 262, endPoint x: 584, endPoint y: 264, distance: 37.3
click at [584, 264] on textarea "At Demand Inc I led a sales AI product that processed 250M+ web-sourced data po…" at bounding box center [547, 239] width 403 height 101
click at [601, 263] on textarea "At Demand Inc I led a sales AI product that processed 250M+ web-sourced data po…" at bounding box center [547, 239] width 403 height 101
click at [599, 264] on textarea "At Demand Inc I led a sales AI product that processed 250M+ web-sourced data po…" at bounding box center [547, 239] width 403 height 101
click at [534, 277] on textarea "At Demand Inc I led a sales AI product that processed 250M+ web-sourced data po…" at bounding box center [547, 239] width 403 height 101
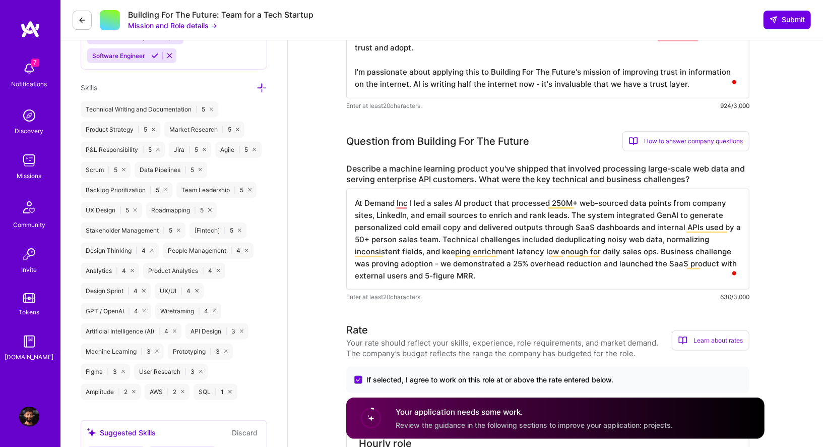
click at [414, 275] on textarea "At Demand Inc I led a sales AI product that processed 250M+ web-sourced data po…" at bounding box center [547, 239] width 403 height 101
click at [456, 273] on textarea "At Demand Inc I led a sales AI product that processed 250M+ web-sourced data po…" at bounding box center [547, 239] width 403 height 101
drag, startPoint x: 654, startPoint y: 252, endPoint x: 659, endPoint y: 275, distance: 23.7
click at [659, 275] on textarea "At Demand Inc I led a sales AI product that processed 250M+ web-sourced data po…" at bounding box center [547, 239] width 403 height 101
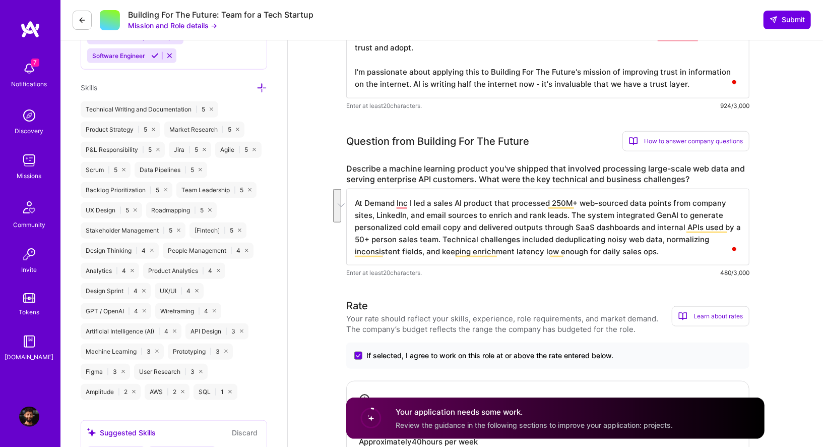
paste textarea "The business challenge was proving adoption — we showed a 25% overhead reductio…"
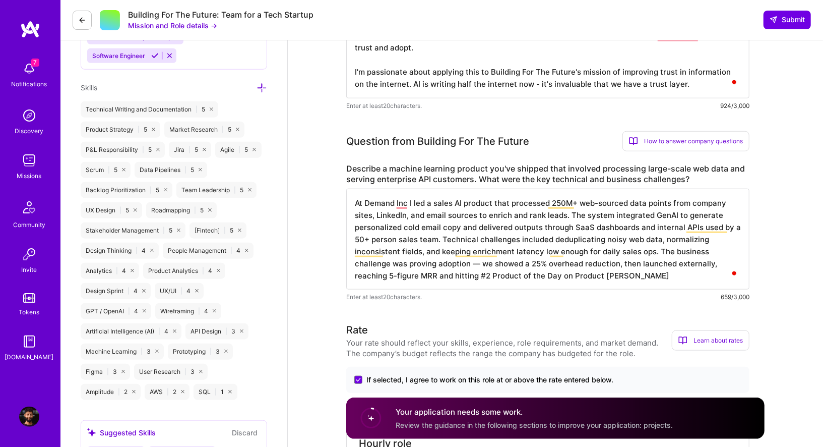
click at [439, 261] on textarea "At Demand Inc I led a sales AI product that processed 250M+ web-sourced data po…" at bounding box center [547, 239] width 403 height 101
click at [521, 284] on textarea "At Demand Inc I led a sales AI product that processed 250M+ web-sourced data po…" at bounding box center [547, 239] width 403 height 101
click at [442, 265] on textarea "At Demand Inc I led a sales AI product that processed 250M+ web-sourced data po…" at bounding box center [547, 239] width 403 height 101
click at [489, 279] on textarea "At Demand Inc I led a sales AI product that processed 250M+ web-sourced data po…" at bounding box center [547, 239] width 403 height 101
click at [590, 281] on textarea "At Demand Inc I led a sales AI product that processed 250M+ web-sourced data po…" at bounding box center [547, 239] width 403 height 101
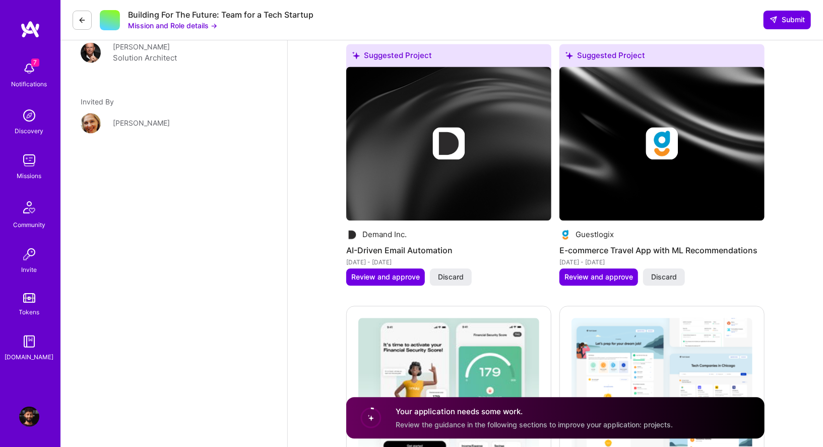
scroll to position [1446, 0]
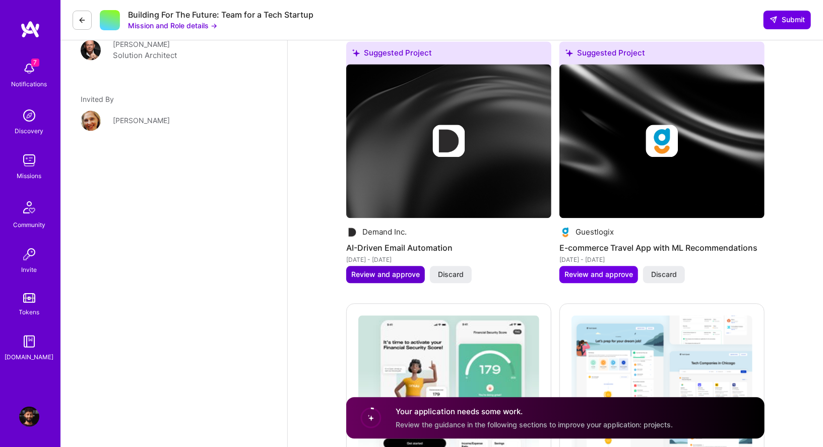
type textarea "At Demand Inc I led a sales AI product that processed 250M+ web-sourced data po…"
click at [398, 274] on span "Review and approve" at bounding box center [385, 274] width 69 height 10
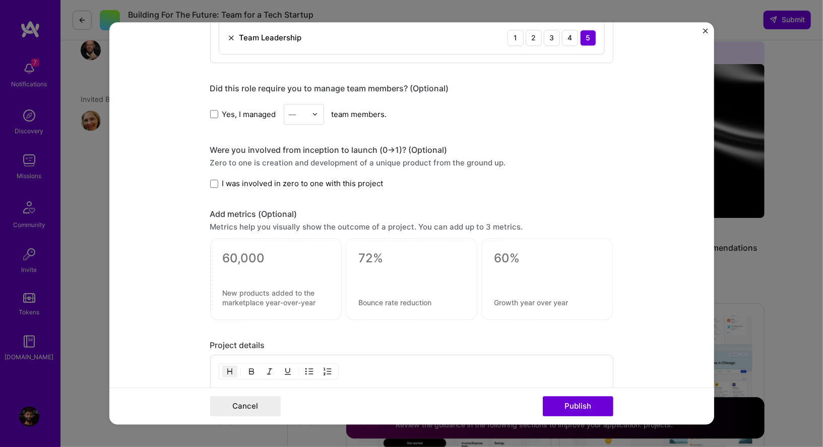
scroll to position [958, 0]
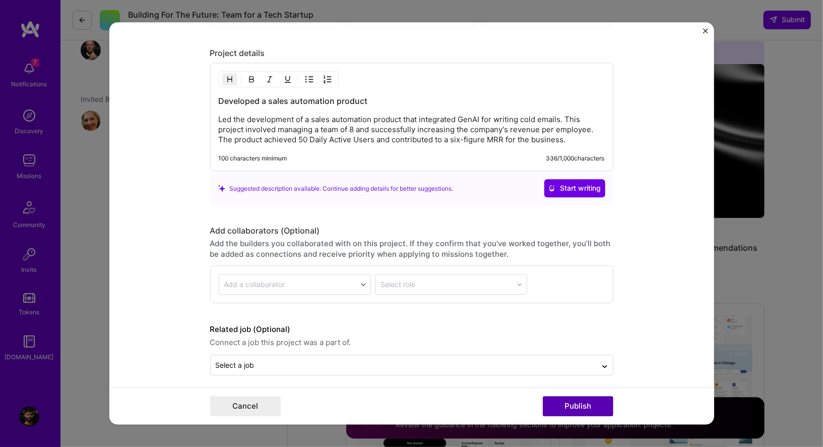
click at [582, 401] on button "Publish" at bounding box center [578, 406] width 71 height 20
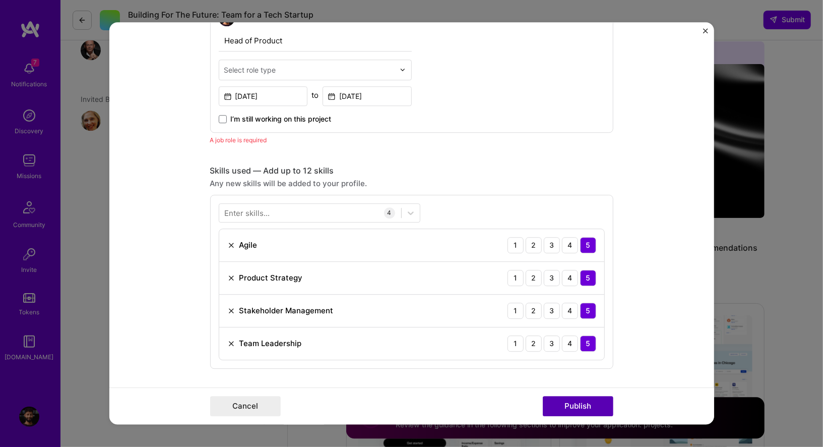
scroll to position [338, 0]
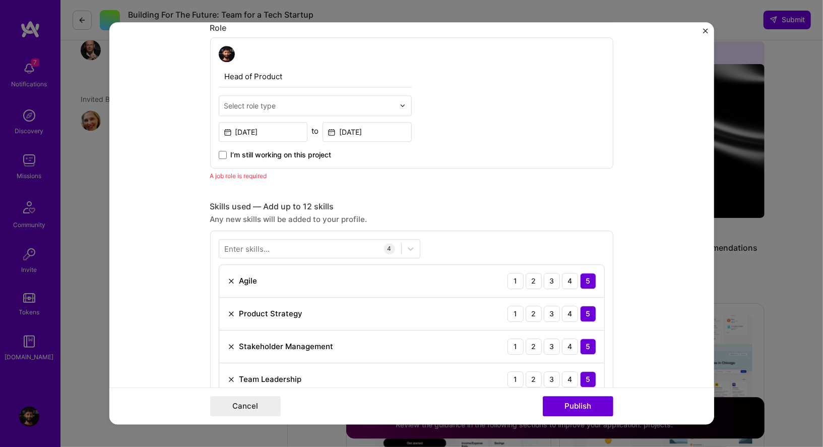
click at [704, 29] on img "Close" at bounding box center [705, 30] width 5 height 5
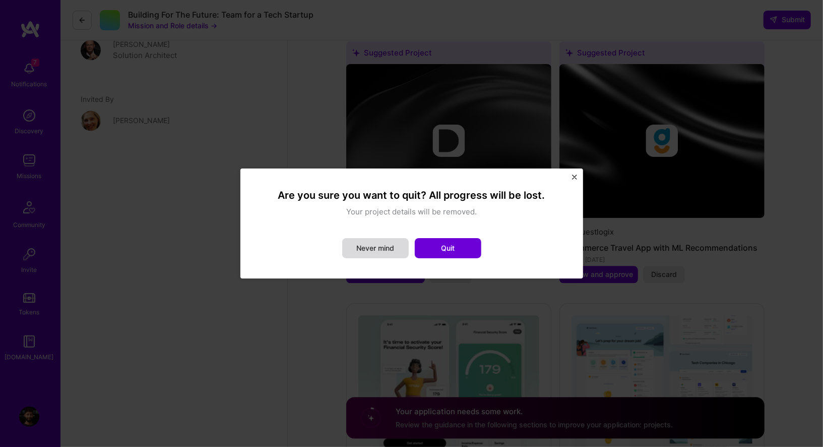
click at [382, 248] on button "Never mind" at bounding box center [375, 248] width 67 height 20
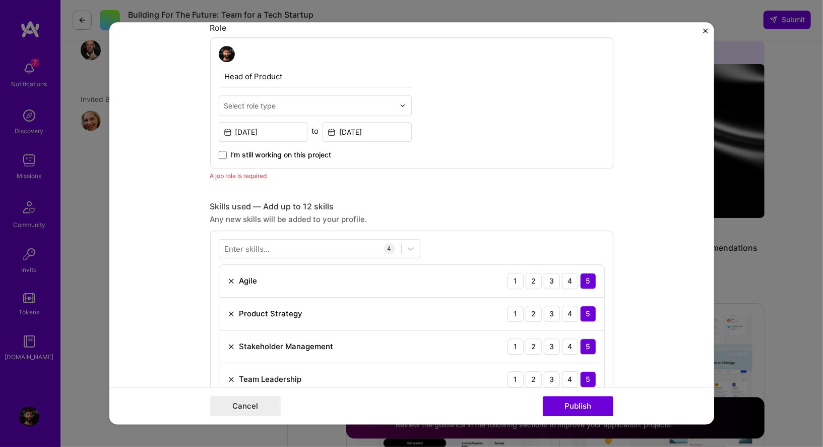
click at [706, 29] on img "Close" at bounding box center [705, 30] width 5 height 5
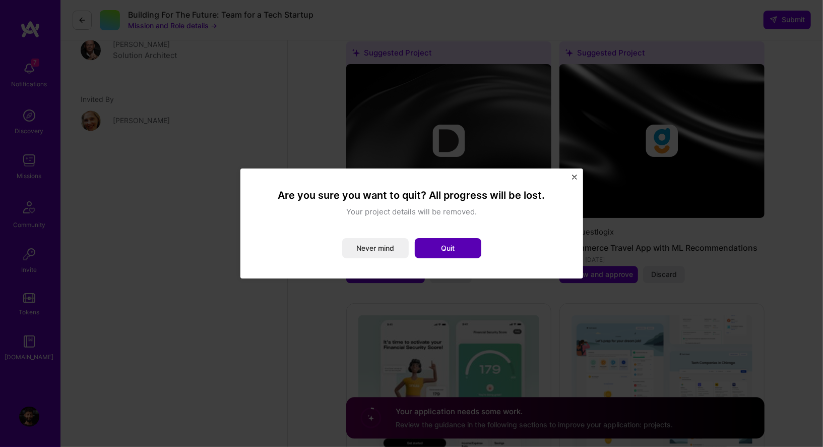
click at [449, 241] on button "Quit" at bounding box center [448, 248] width 67 height 20
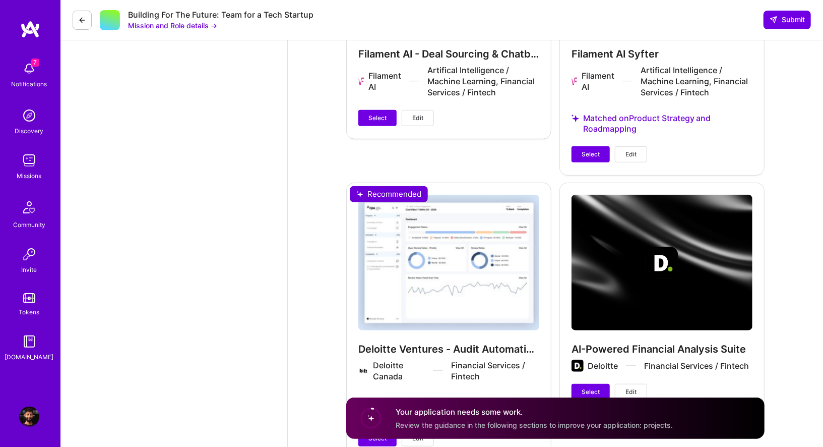
scroll to position [2948, 0]
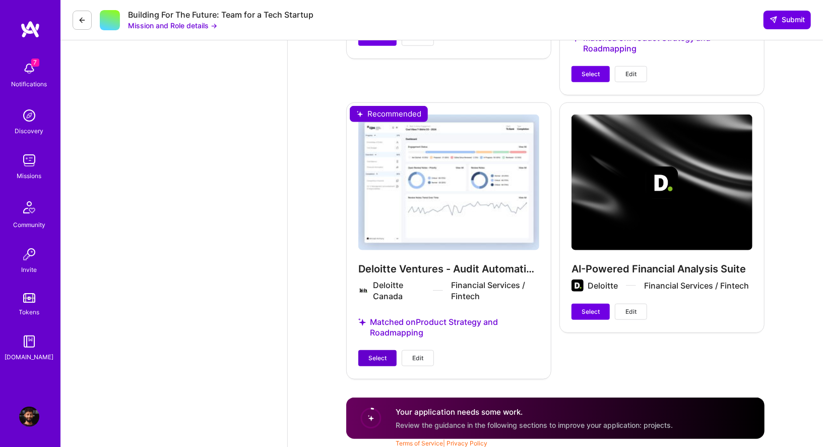
click at [376, 362] on button "Select" at bounding box center [377, 358] width 38 height 16
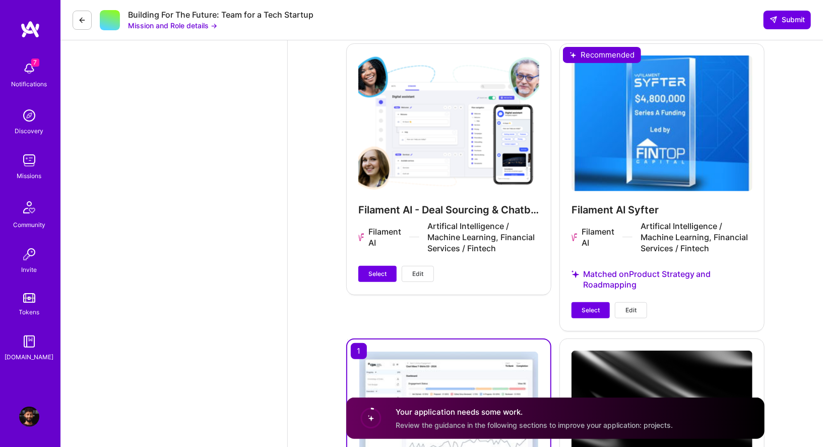
scroll to position [2714, 0]
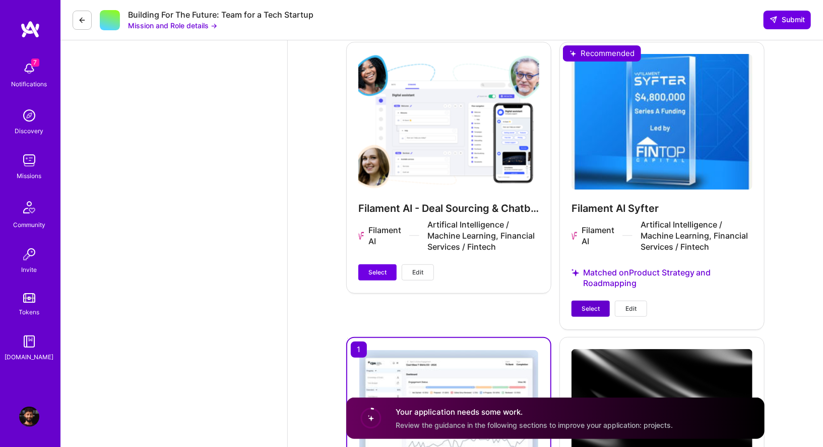
click at [588, 308] on span "Select" at bounding box center [591, 308] width 18 height 9
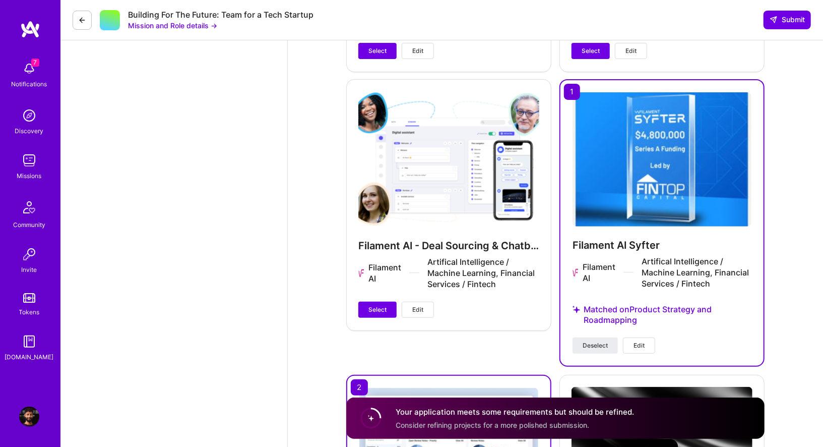
scroll to position [2659, 0]
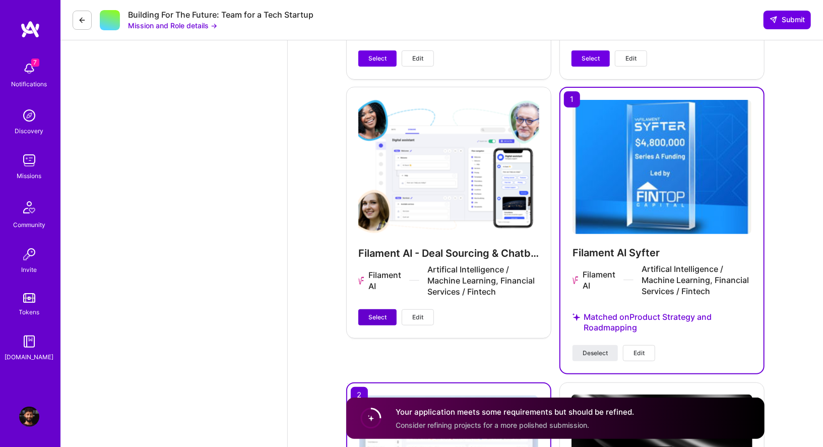
click at [392, 322] on button "Select" at bounding box center [377, 317] width 38 height 16
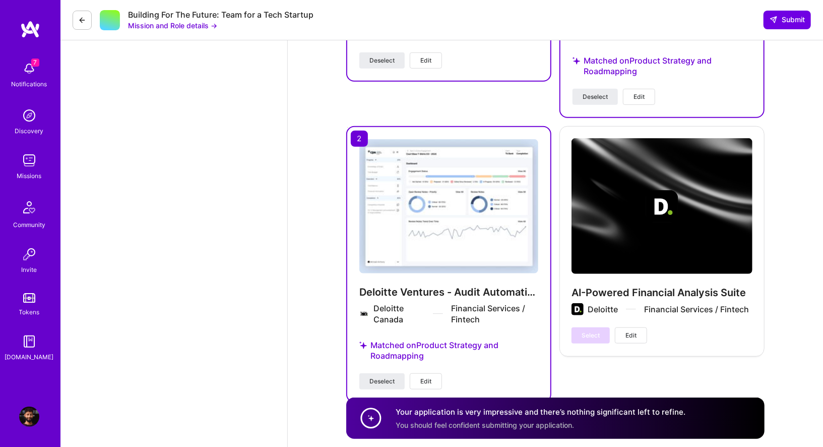
scroll to position [2887, 0]
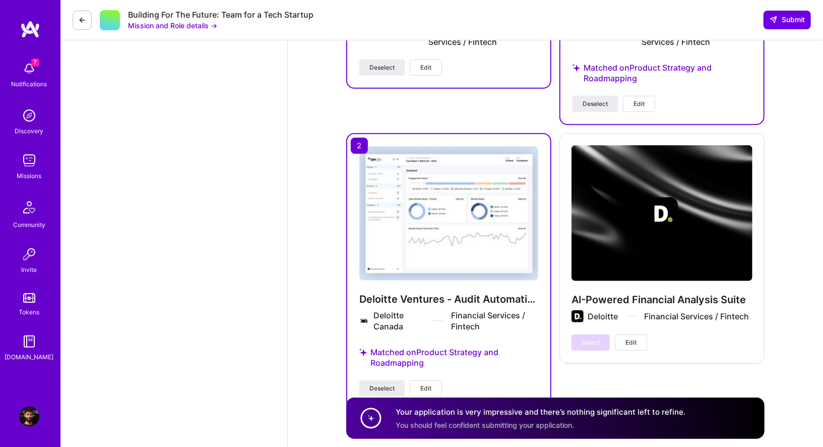
click at [414, 249] on img at bounding box center [448, 213] width 179 height 134
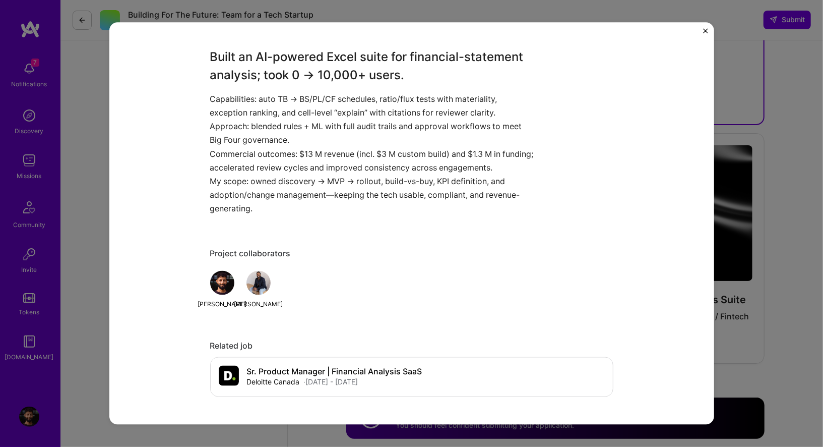
scroll to position [815, 0]
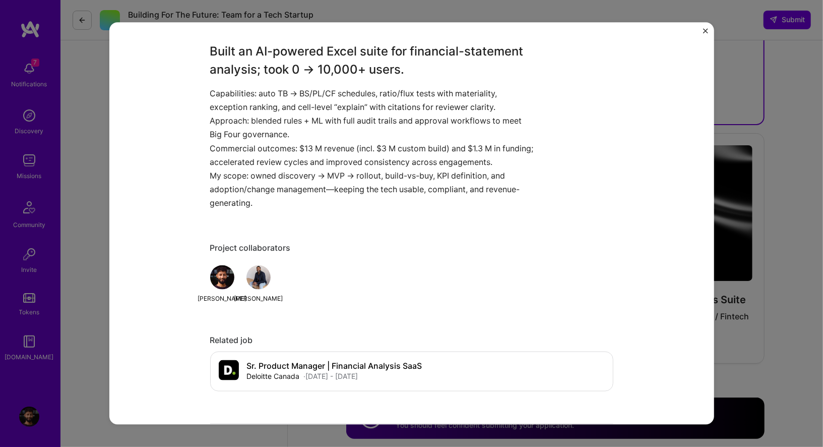
click at [98, 125] on div "Deloitte Ventures - Audit Automation SaaS Deloitte Canada Financial Services / …" at bounding box center [411, 223] width 823 height 447
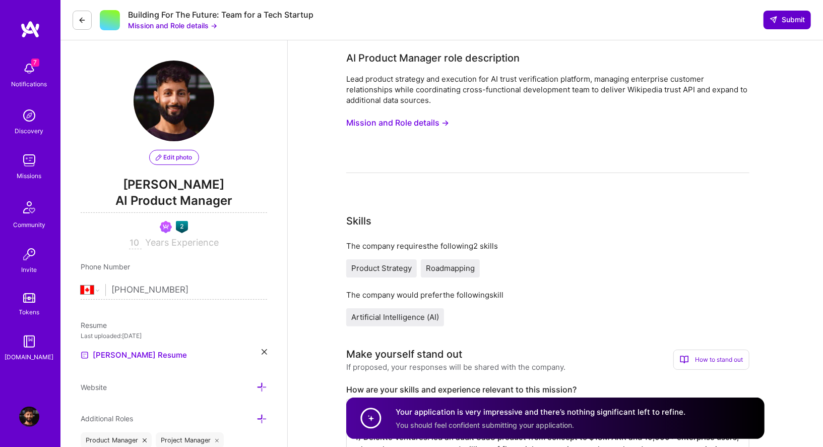
click at [780, 22] on span "Submit" at bounding box center [787, 20] width 35 height 10
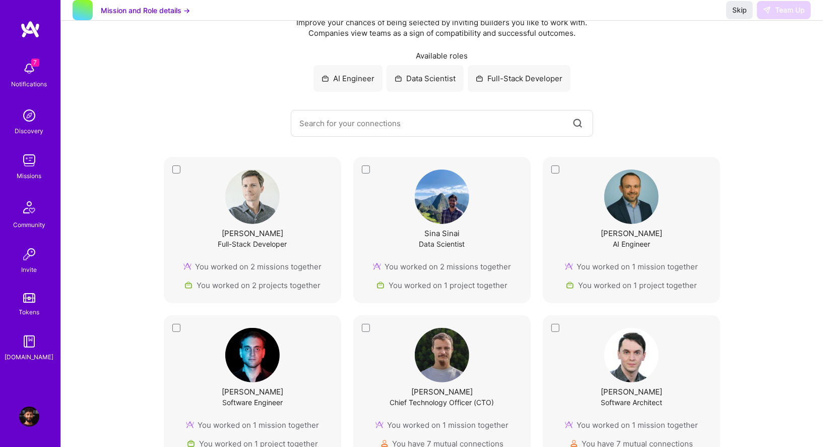
scroll to position [63, 0]
click at [177, 174] on div "Tyler Horan Full-Stack Developer You worked on 2 missions together You worked o…" at bounding box center [252, 229] width 152 height 121
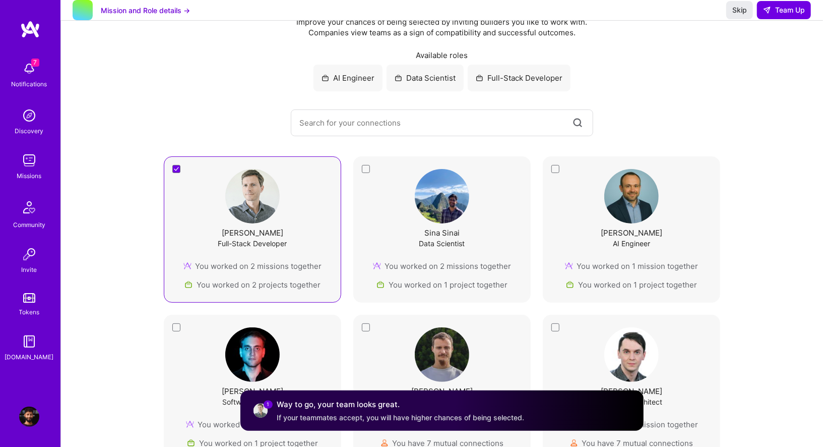
click at [366, 169] on div "Sina Sinai Data Scientist You worked on 2 missions together You worked on 1 pro…" at bounding box center [442, 229] width 152 height 121
click at [557, 169] on div "Marcin Wylot AI Engineer You worked on 1 mission together You worked on 1 proje…" at bounding box center [632, 229] width 152 height 121
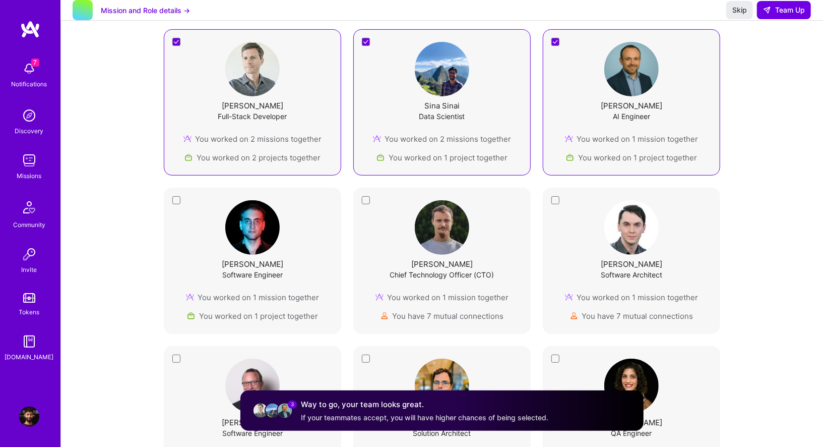
scroll to position [207, 0]
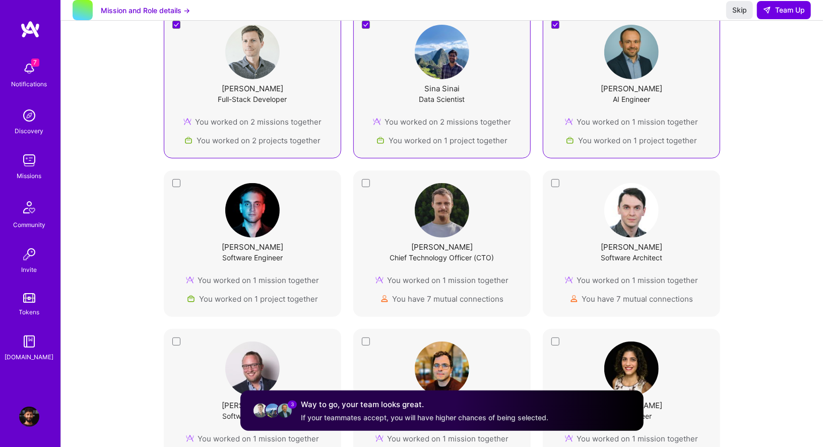
click at [366, 184] on div "Robertas Konarskis Chief Technology Officer (CTO) You worked on 1 mission toget…" at bounding box center [442, 243] width 152 height 121
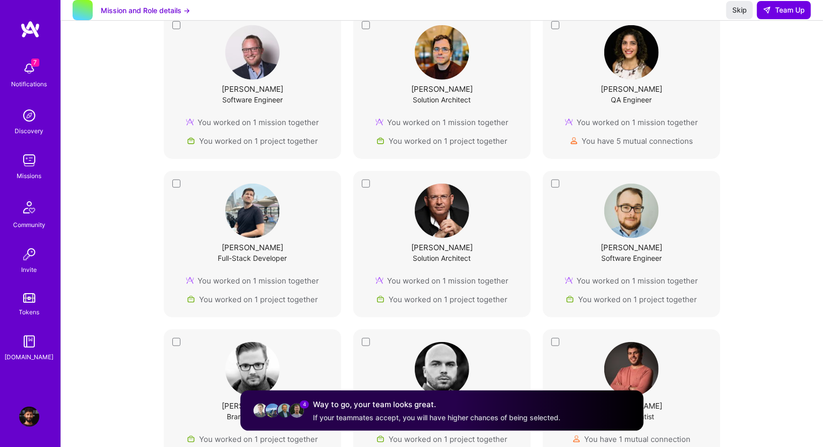
scroll to position [537, 0]
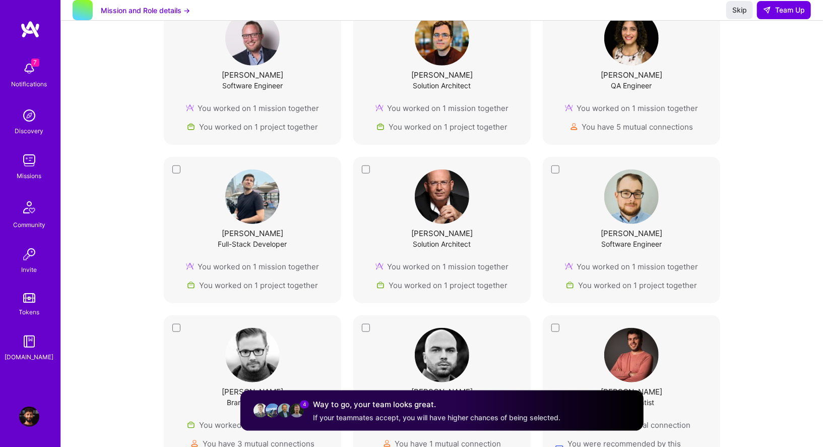
click at [365, 166] on div "Israel Kehat Solution Architect You worked on 1 mission together You worked on …" at bounding box center [441, 230] width 177 height 146
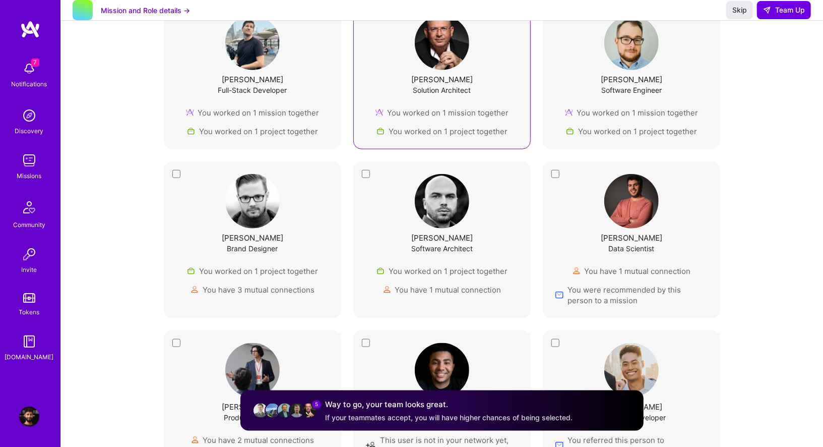
scroll to position [692, 0]
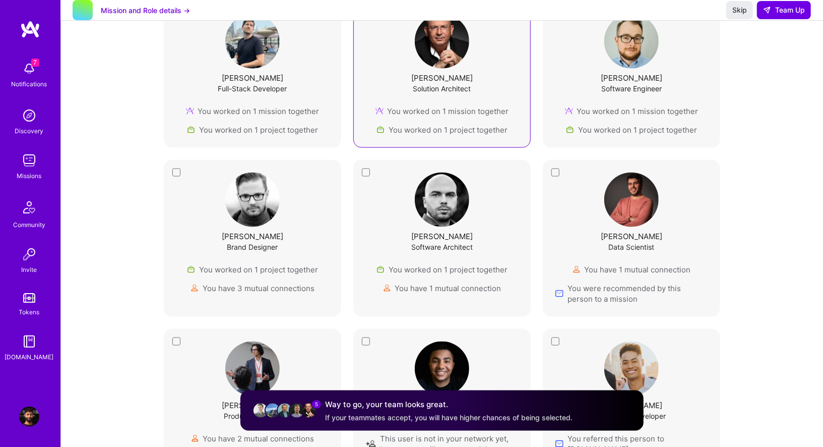
click at [554, 170] on div "Kujtim Rahmani Data Scientist You have 1 mutual connection You were recommended…" at bounding box center [631, 238] width 177 height 157
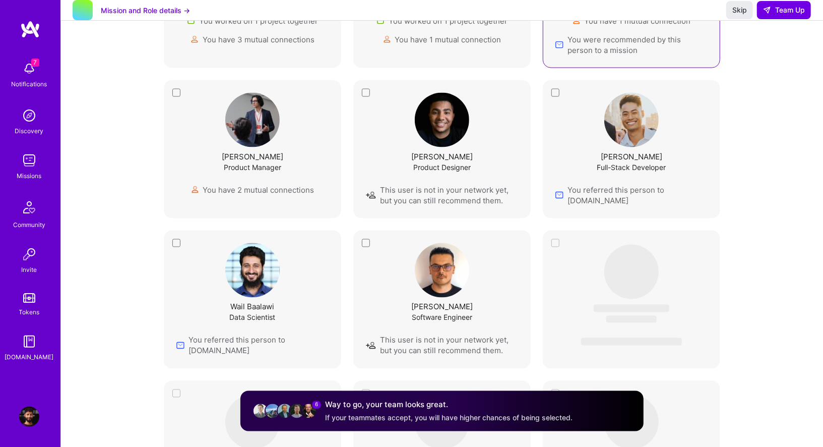
scroll to position [941, 0]
click at [785, 15] on span "Team Up" at bounding box center [784, 10] width 42 height 10
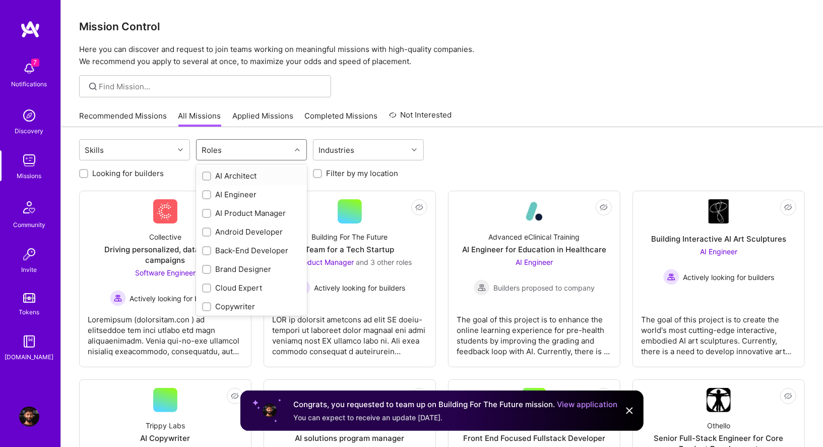
click at [239, 153] on div "Roles" at bounding box center [244, 150] width 94 height 20
click at [209, 210] on input "checkbox" at bounding box center [207, 213] width 7 height 7
checkbox input "true"
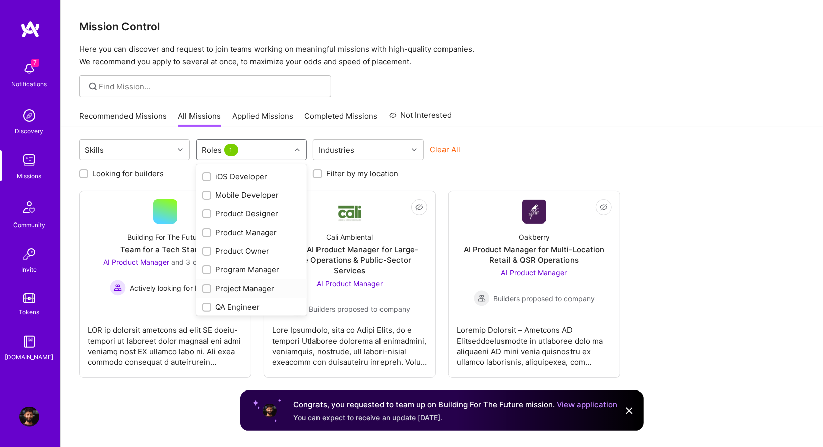
scroll to position [266, 0]
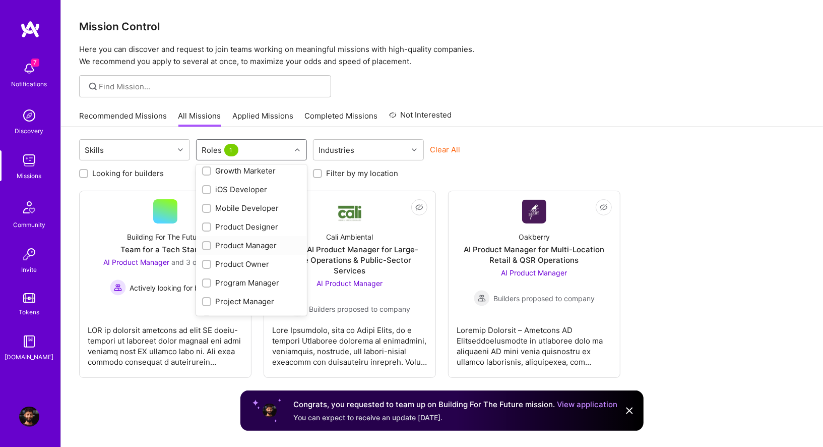
click at [208, 244] on input "checkbox" at bounding box center [207, 246] width 7 height 7
checkbox input "true"
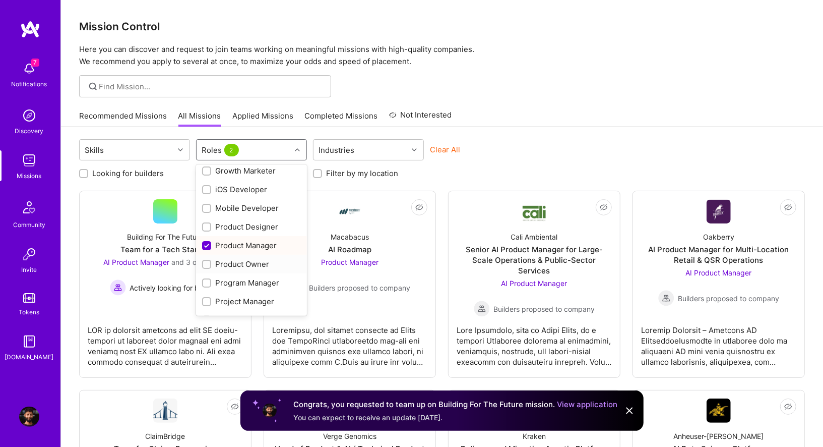
click at [205, 264] on input "checkbox" at bounding box center [207, 264] width 7 height 7
checkbox input "true"
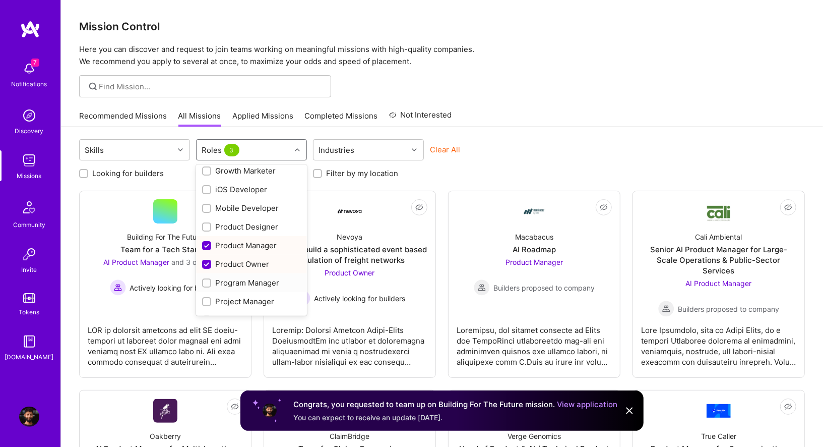
click at [205, 282] on input "checkbox" at bounding box center [207, 283] width 7 height 7
checkbox input "true"
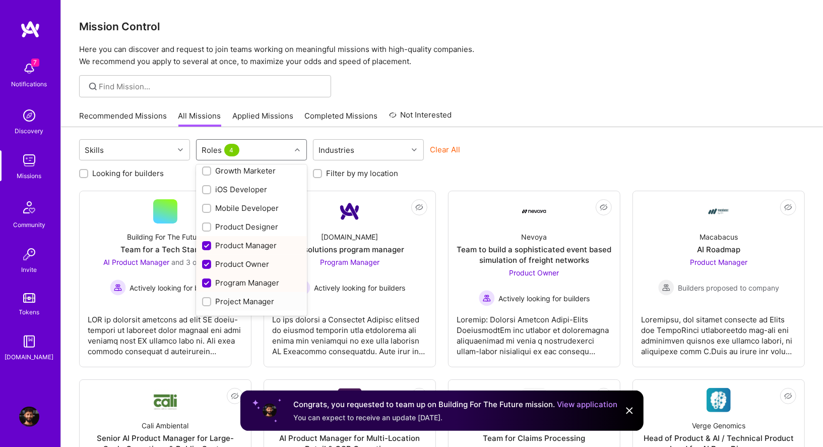
click at [205, 298] on input "checkbox" at bounding box center [207, 301] width 7 height 7
checkbox input "true"
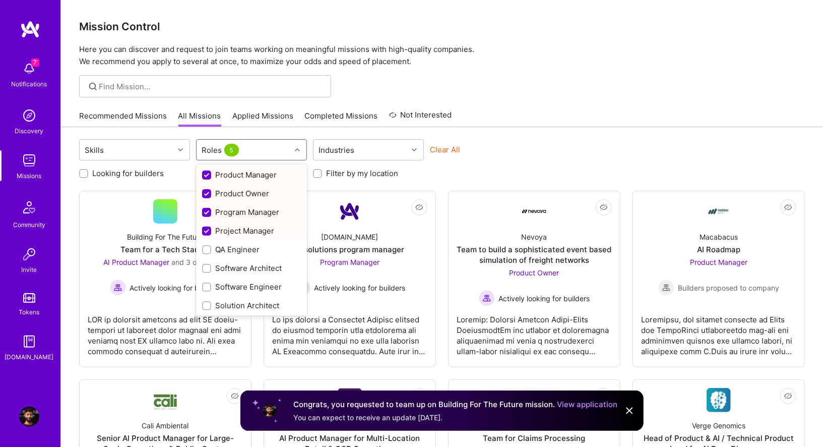
scroll to position [375, 0]
click at [208, 283] on input "checkbox" at bounding box center [207, 286] width 7 height 7
checkbox input "true"
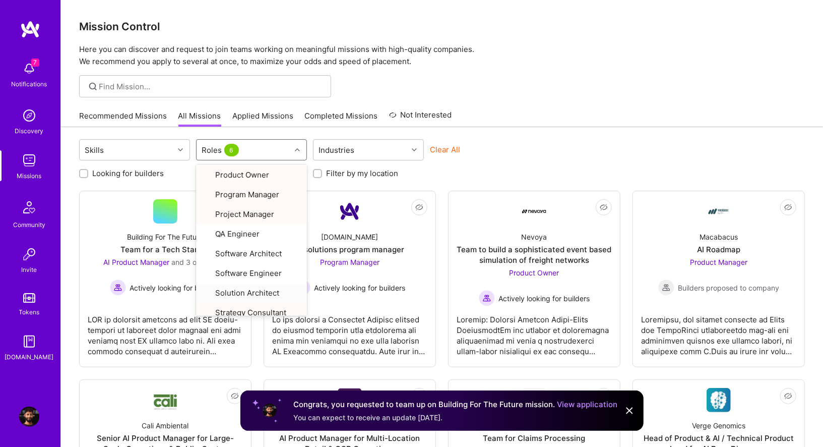
click at [513, 161] on div "Clear All" at bounding box center [485, 153] width 111 height 19
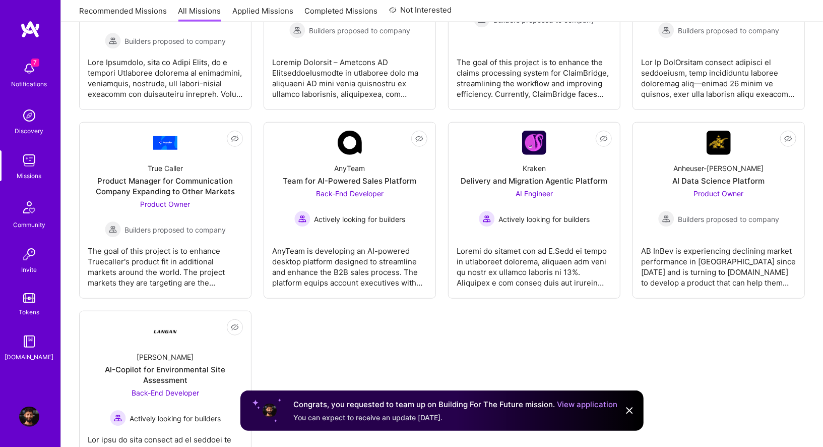
scroll to position [516, 0]
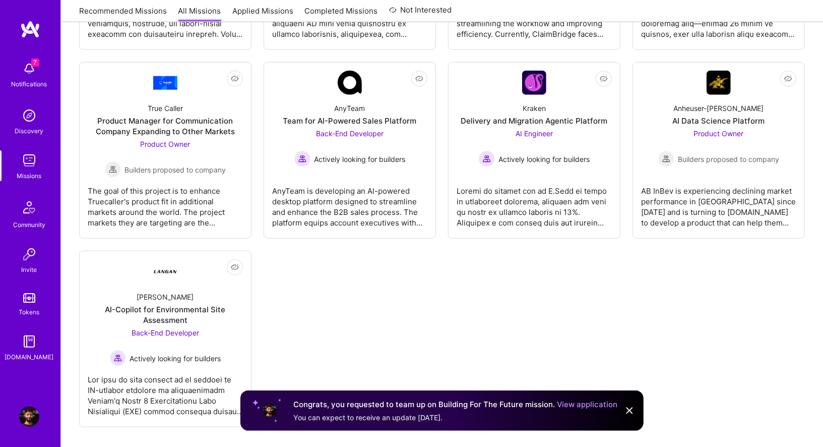
click at [407, 280] on div "Not Interested Building For The Future Team for a Tech Startup AI Product Manag…" at bounding box center [442, 50] width 726 height 753
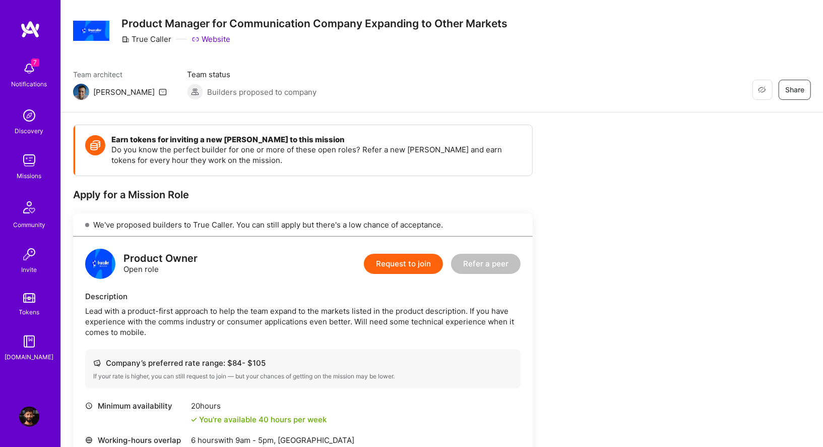
scroll to position [21, 0]
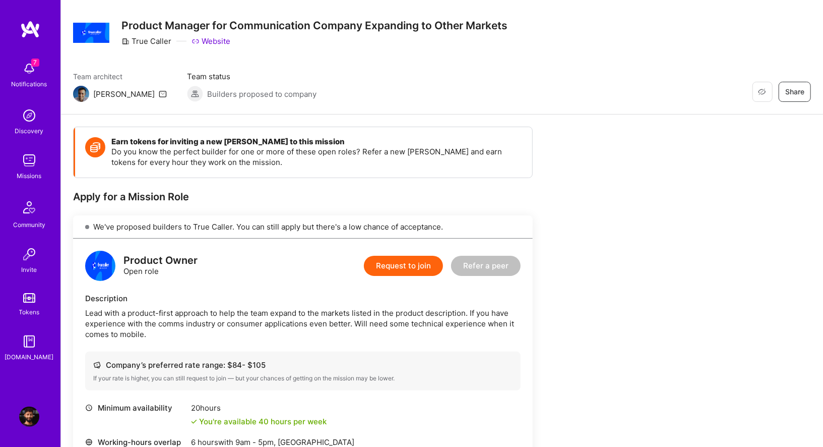
click at [207, 90] on span "Builders proposed to company" at bounding box center [261, 94] width 109 height 11
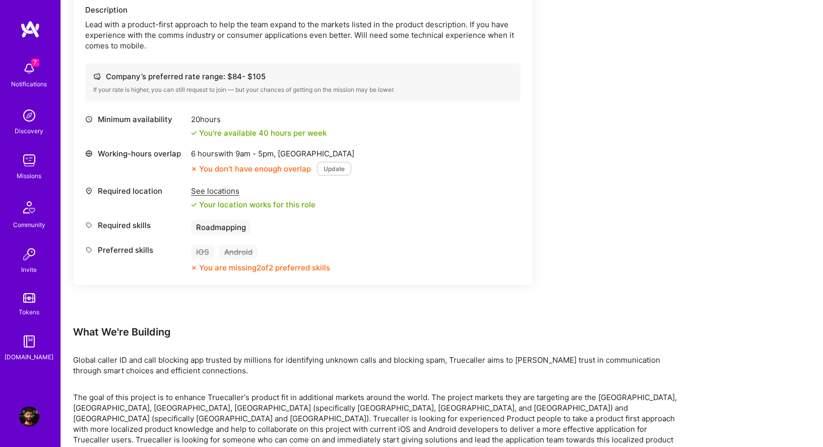
scroll to position [368, 0]
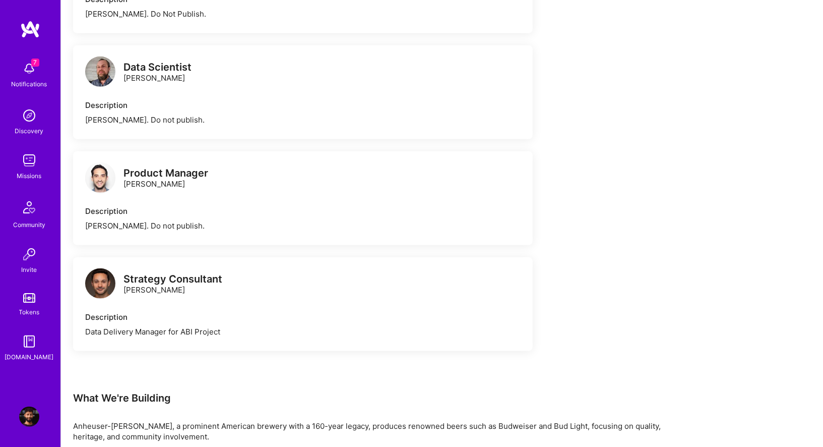
scroll to position [636, 0]
click at [127, 217] on div "Description [PERSON_NAME]. Do not publish." at bounding box center [303, 217] width 436 height 25
click at [139, 217] on div "Description [PERSON_NAME]. Do not publish." at bounding box center [303, 217] width 436 height 25
click at [144, 220] on div "[PERSON_NAME]. Do not publish." at bounding box center [303, 225] width 436 height 11
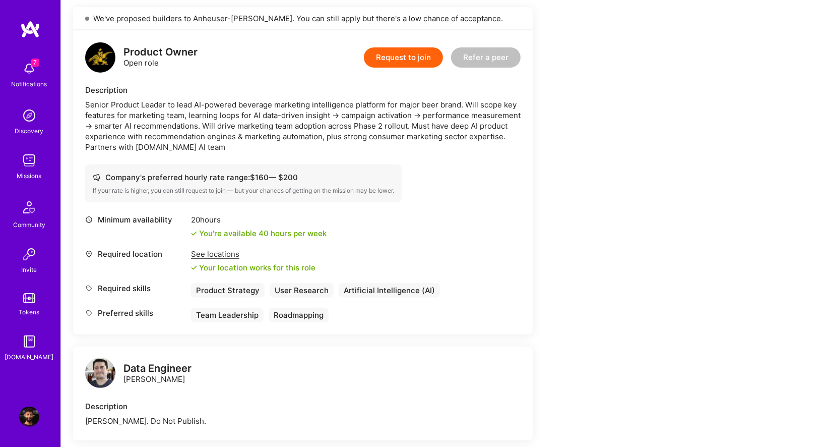
scroll to position [230, 0]
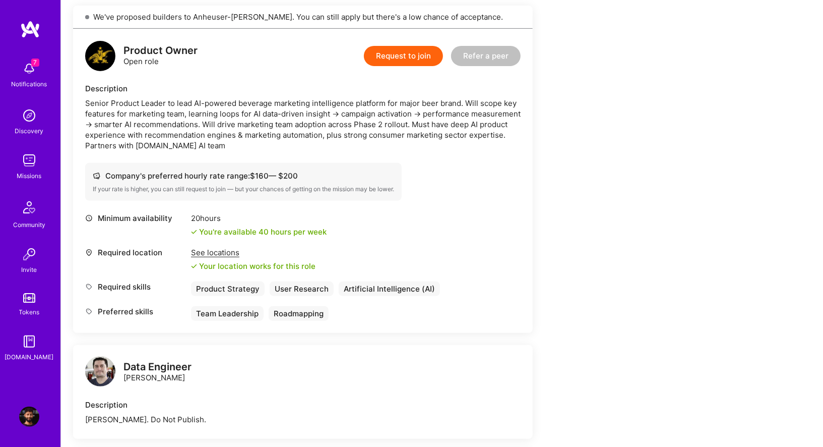
click at [320, 125] on div "Senior Product Leader to lead AI-powered beverage marketing intelligence platfo…" at bounding box center [303, 124] width 436 height 53
